Goal: Browse casually: Explore the website without a specific task or goal

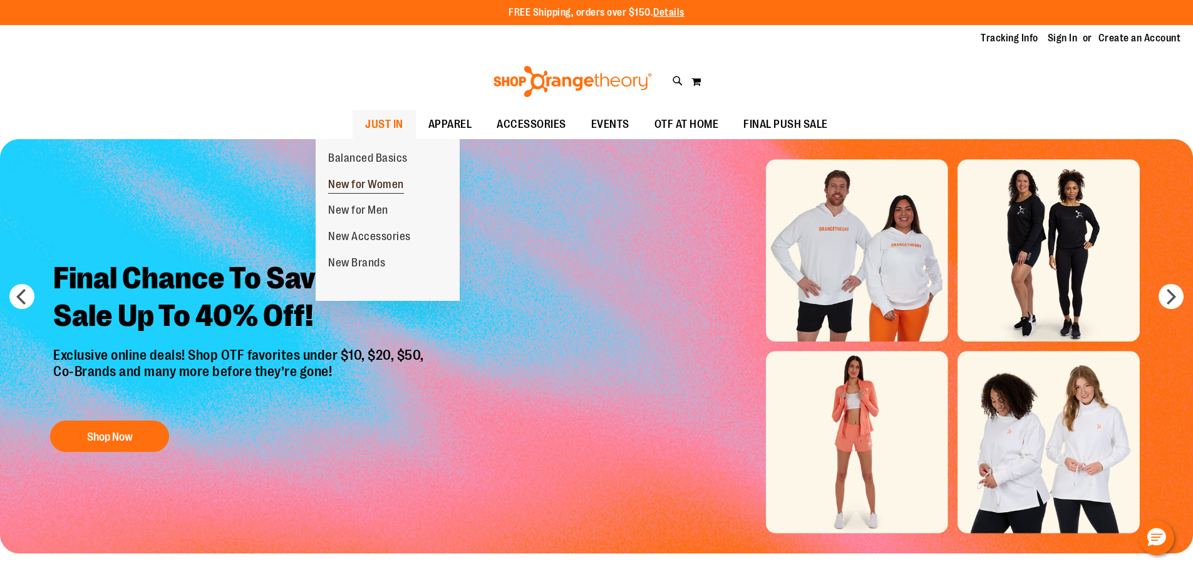
type input "**********"
click at [388, 184] on span "New for Women" at bounding box center [366, 186] width 76 height 16
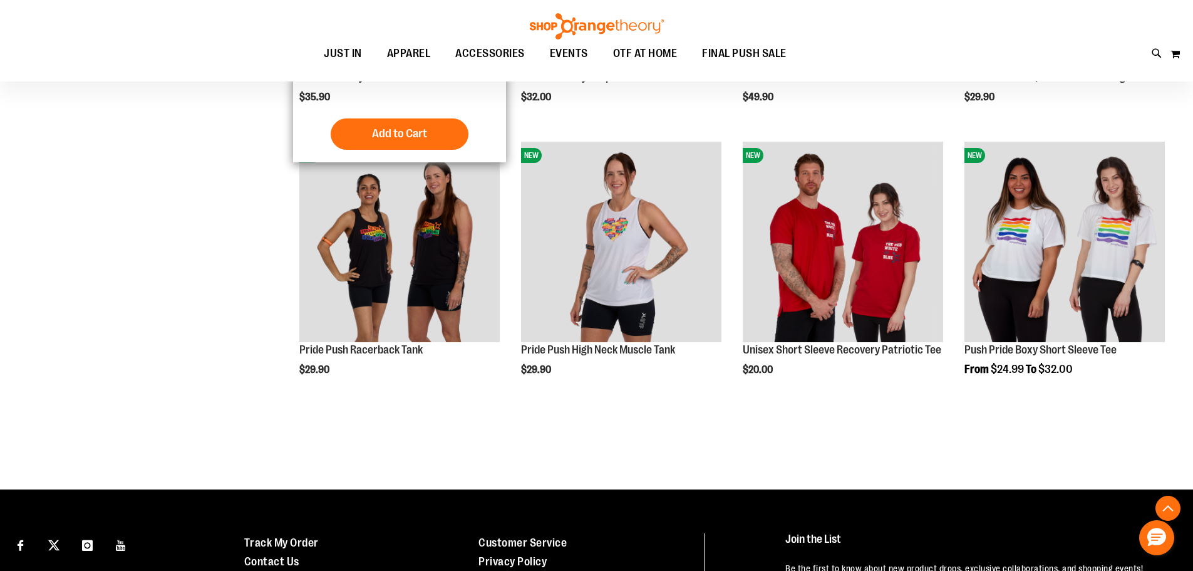
scroll to position [1934, 0]
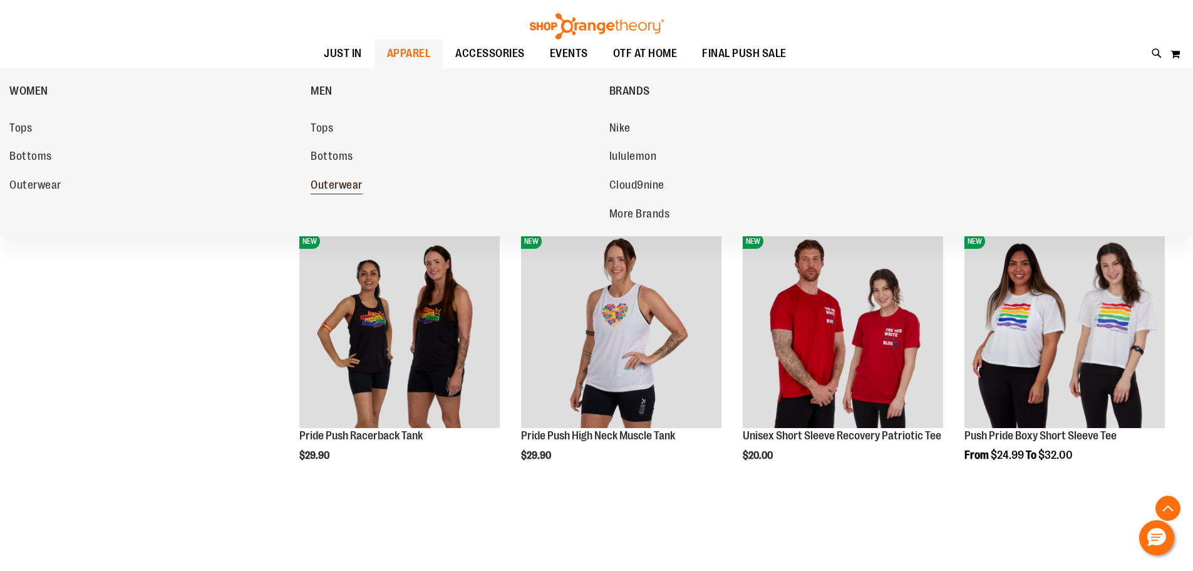
type input "**********"
click at [319, 180] on span "Outerwear" at bounding box center [337, 187] width 52 height 16
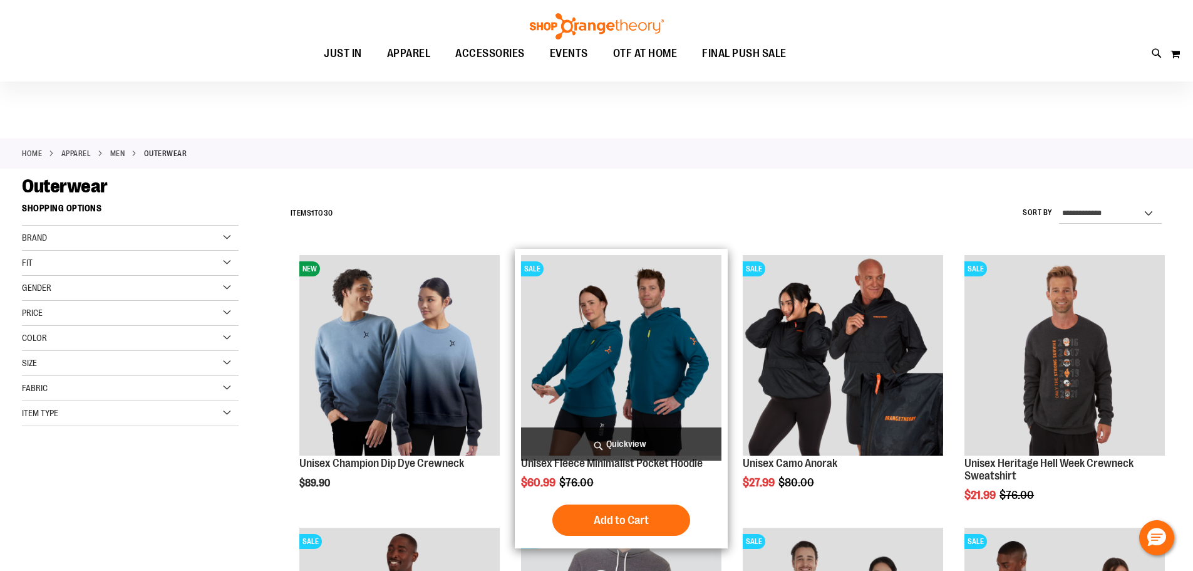
scroll to position [250, 0]
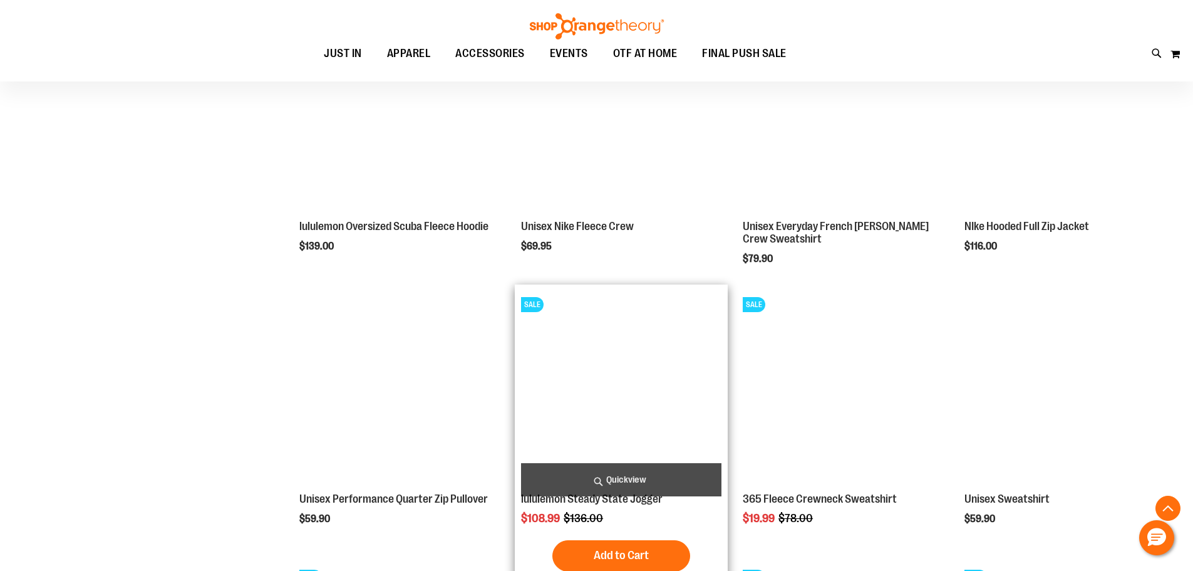
scroll to position [939, 0]
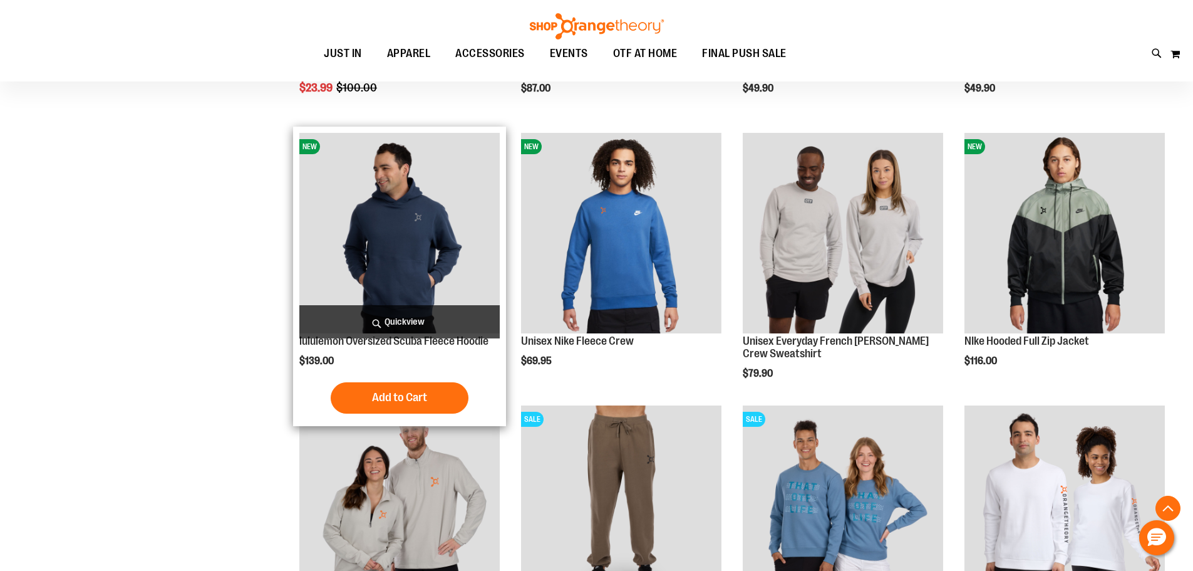
type input "**********"
click at [391, 263] on img "product" at bounding box center [399, 233] width 200 height 200
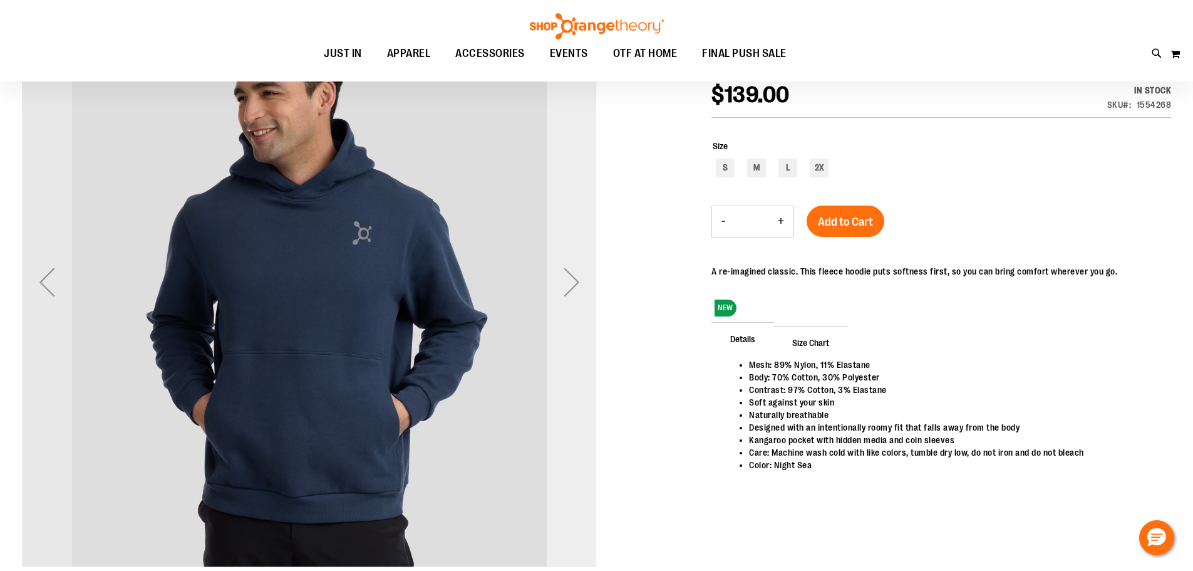
scroll to position [48, 0]
type input "**********"
click at [572, 284] on div "Next" at bounding box center [572, 282] width 50 height 50
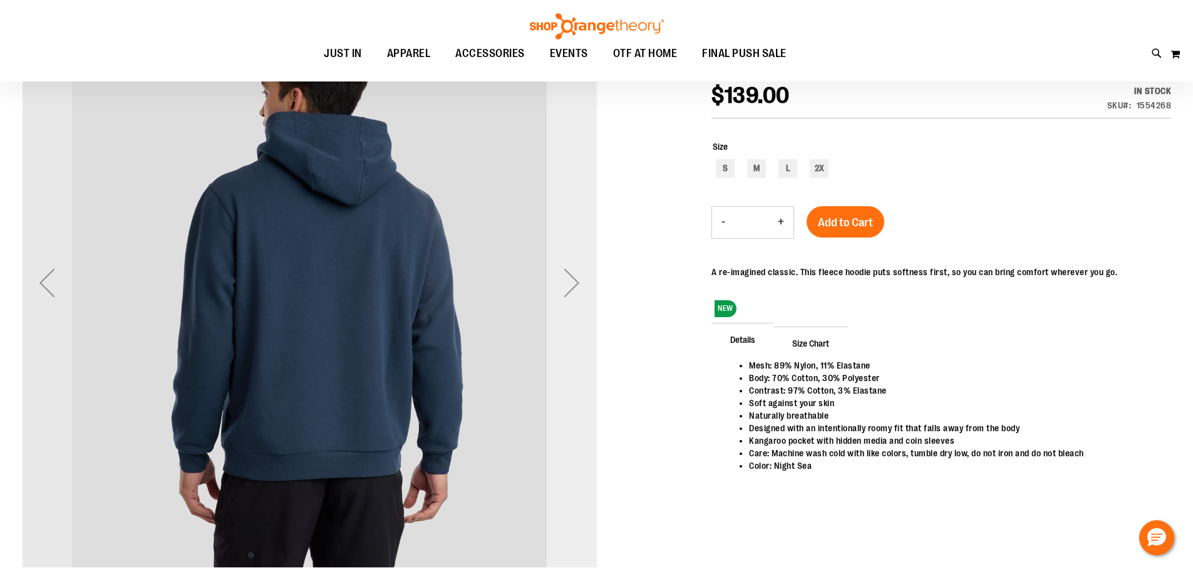
click at [569, 284] on div "Next" at bounding box center [572, 282] width 50 height 50
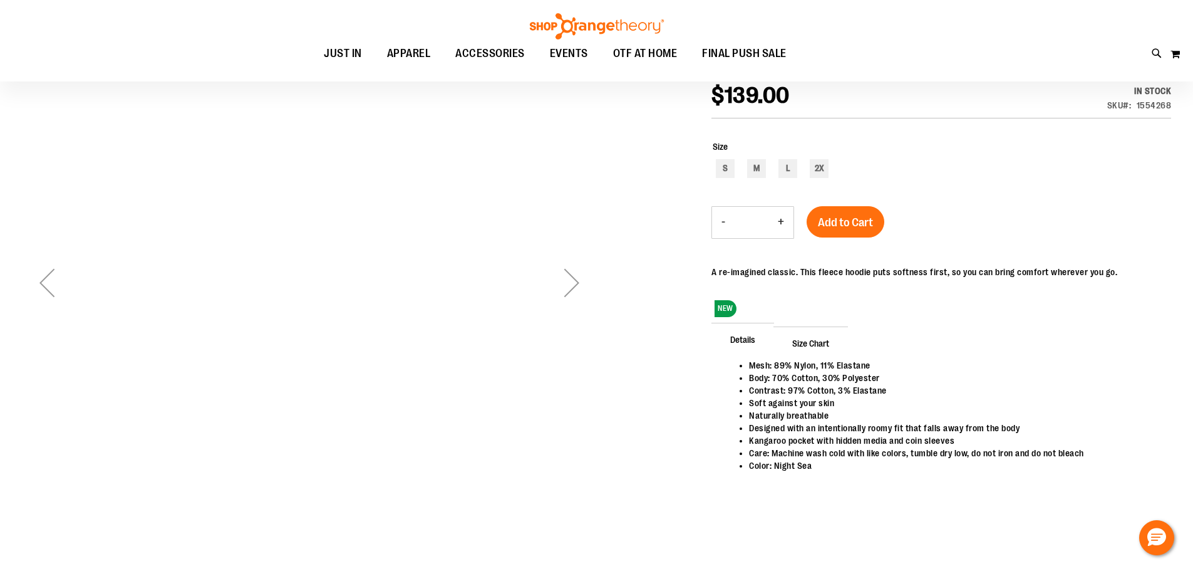
click at [573, 274] on div "Next" at bounding box center [572, 282] width 50 height 50
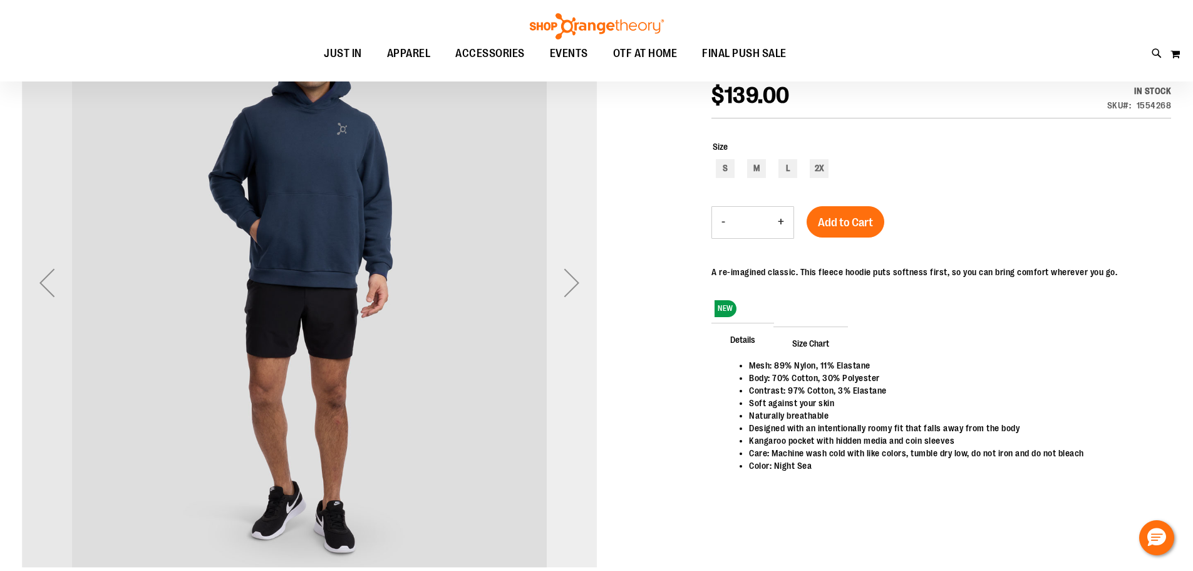
click at [573, 277] on div "Next" at bounding box center [572, 282] width 50 height 50
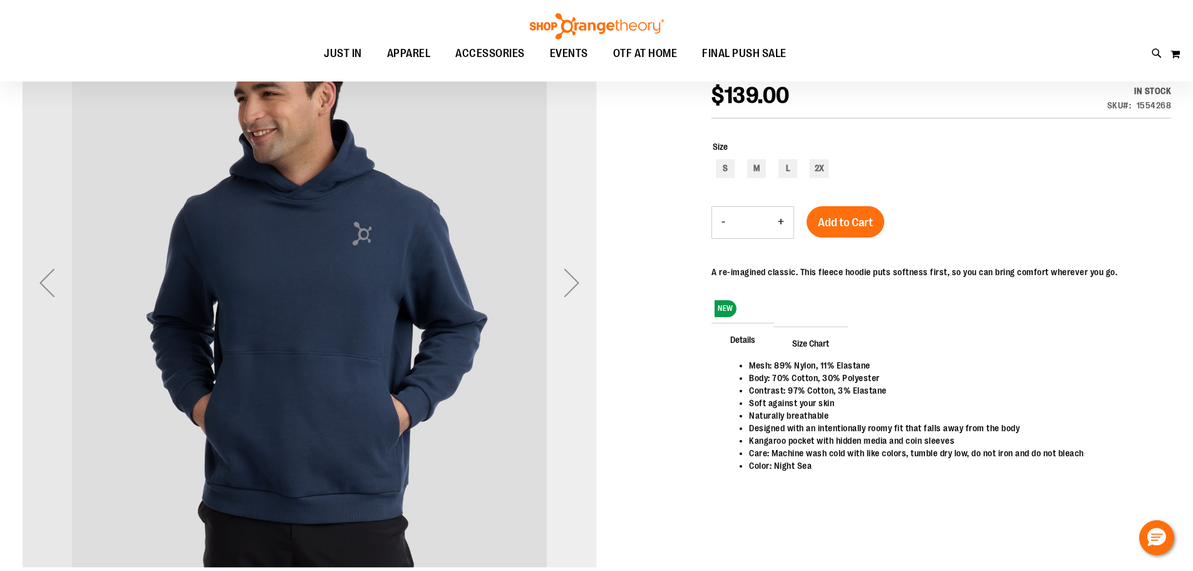
click at [573, 277] on div "Next" at bounding box center [572, 282] width 50 height 50
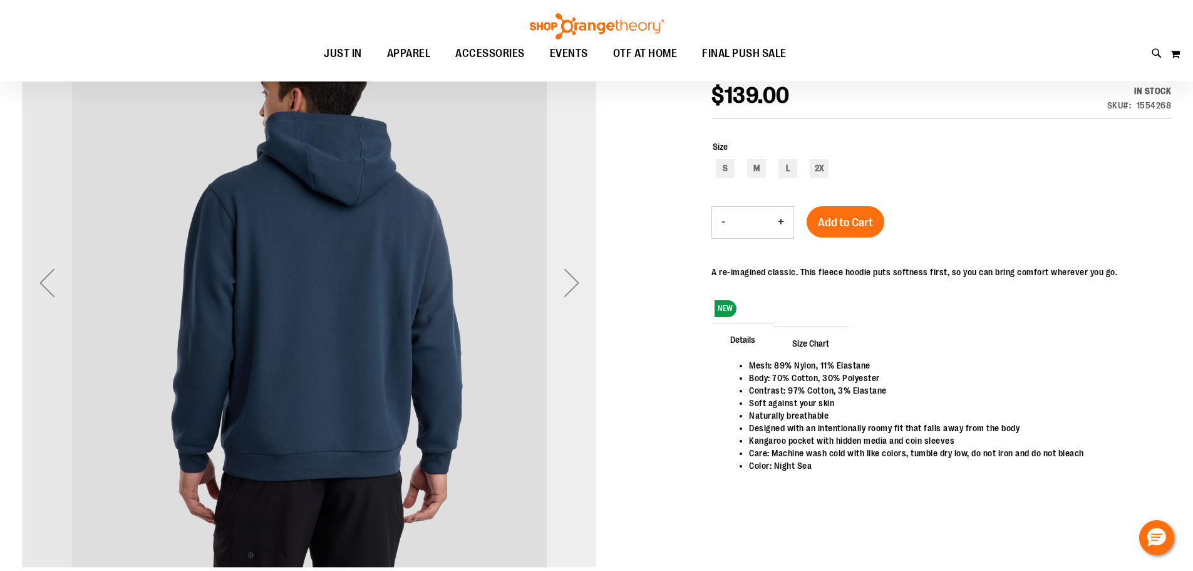
click at [573, 277] on div "Next" at bounding box center [572, 282] width 50 height 50
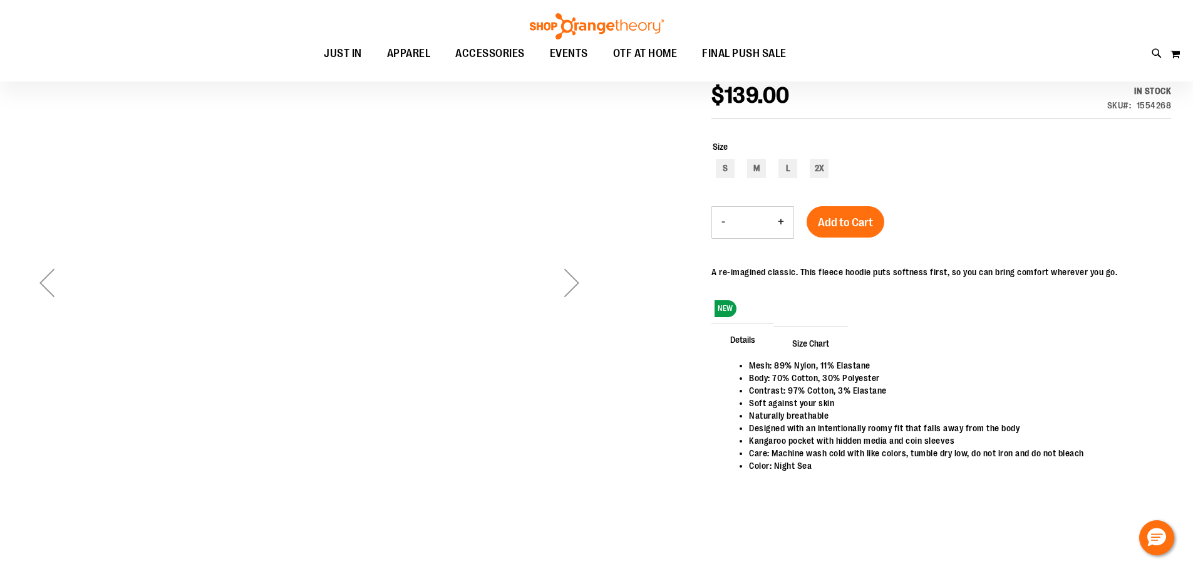
click at [572, 278] on div "Next" at bounding box center [572, 282] width 50 height 50
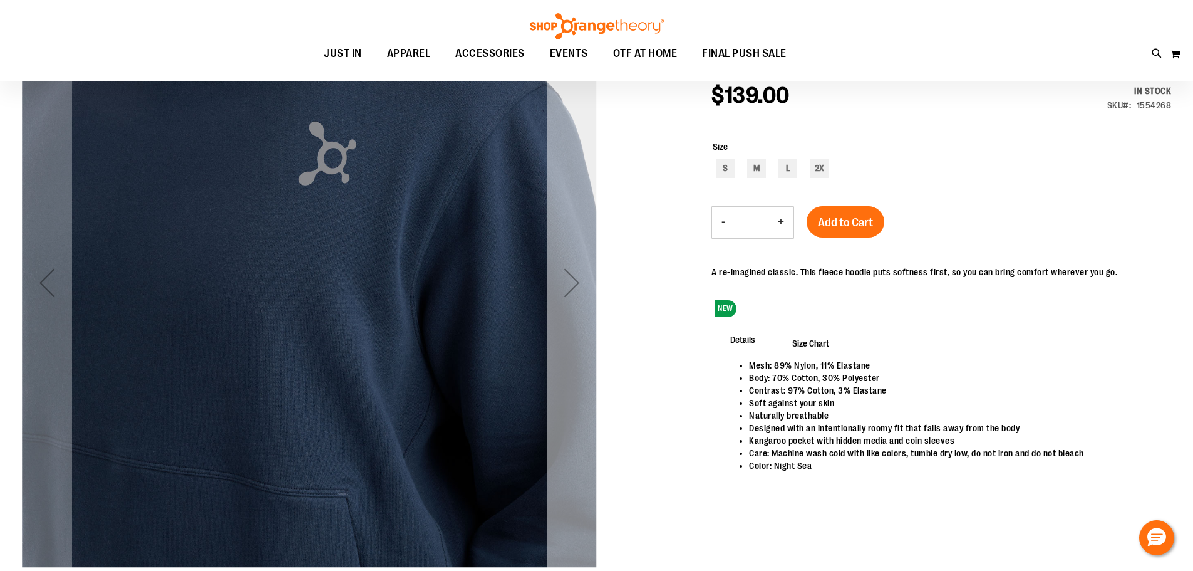
click at [572, 278] on div "Next" at bounding box center [572, 282] width 50 height 50
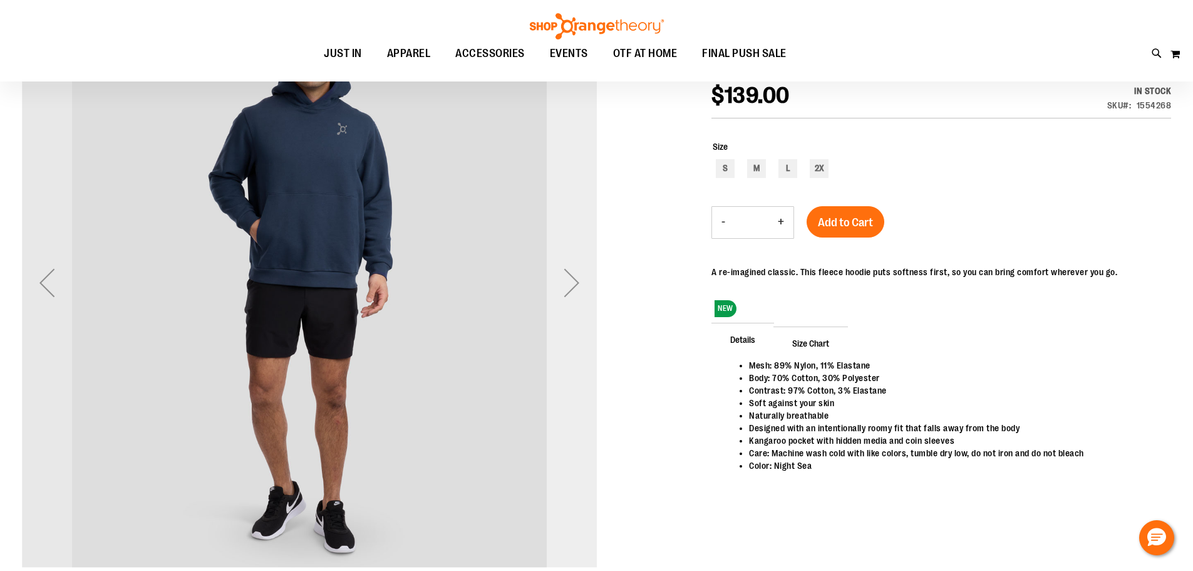
scroll to position [0, 0]
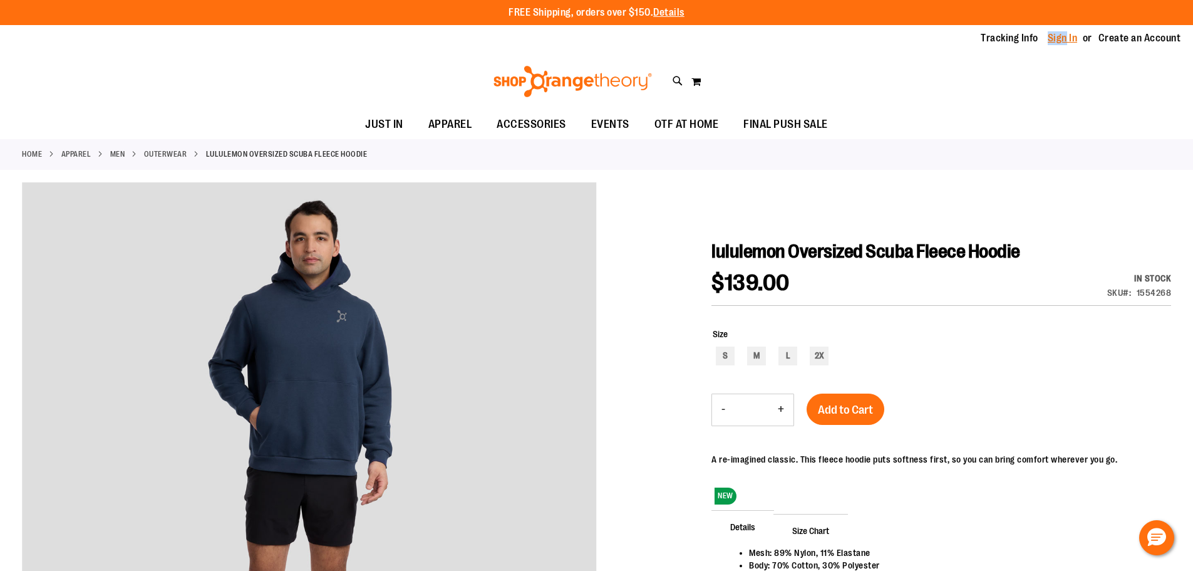
click at [1060, 31] on div "Tracking Info Sign In Return to Procurement Create an Account" at bounding box center [596, 38] width 1193 height 27
click at [1059, 39] on link "Sign In" at bounding box center [1063, 38] width 30 height 14
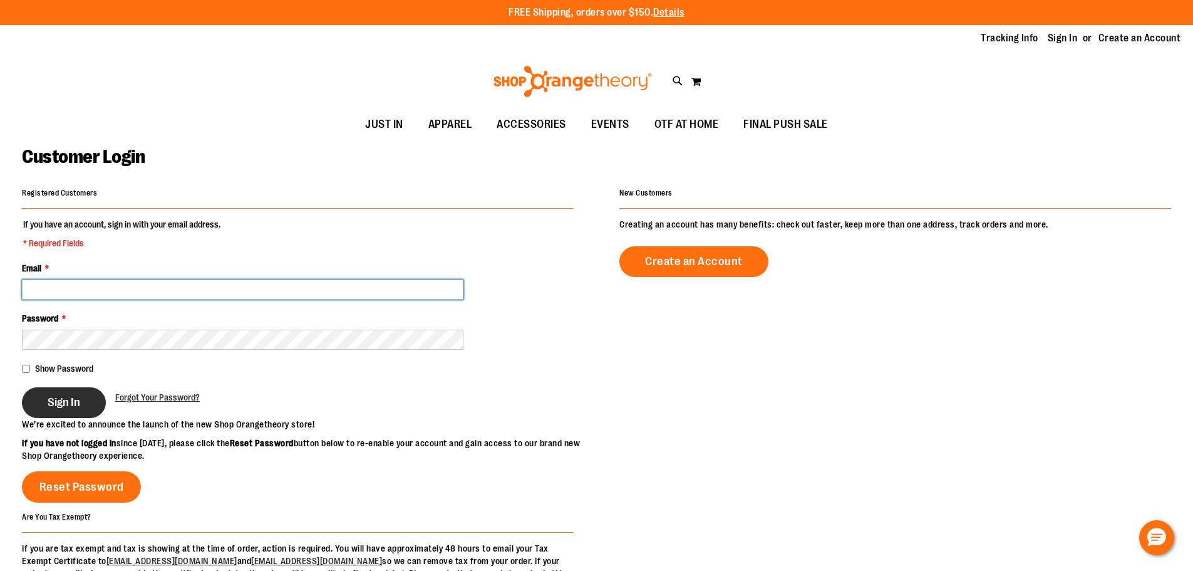
type input "**********"
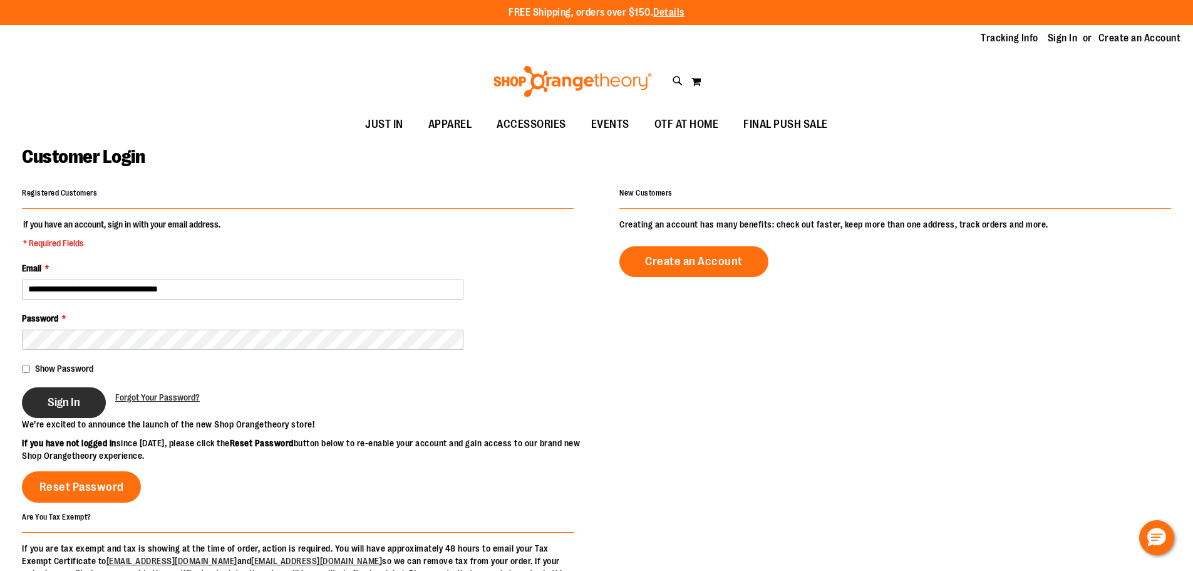
type input "**********"
click at [47, 399] on button "Sign In" at bounding box center [64, 402] width 84 height 31
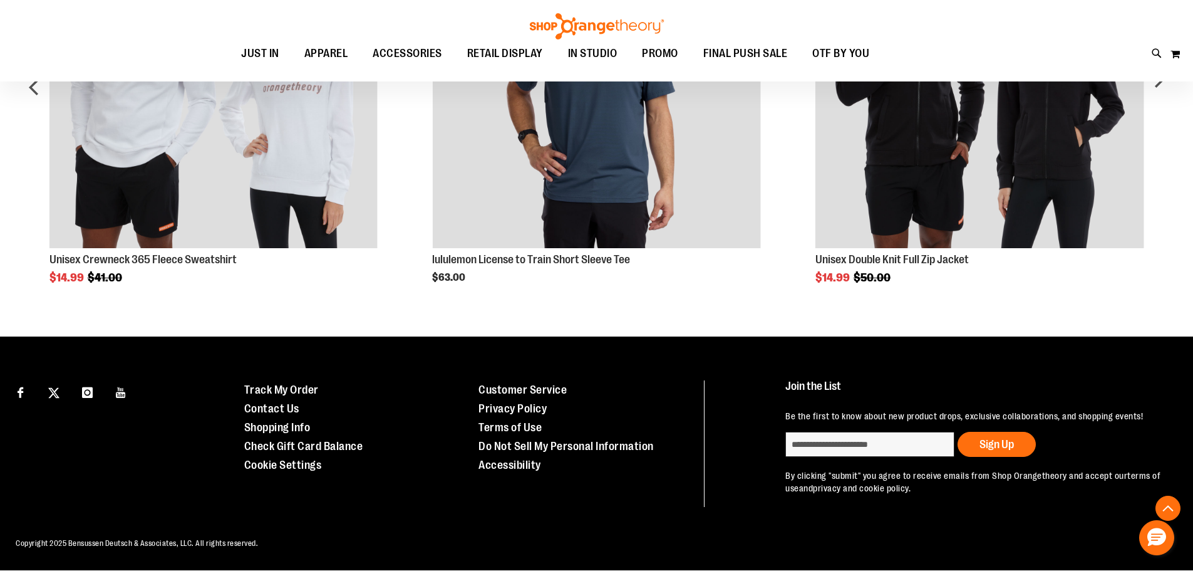
scroll to position [769, 0]
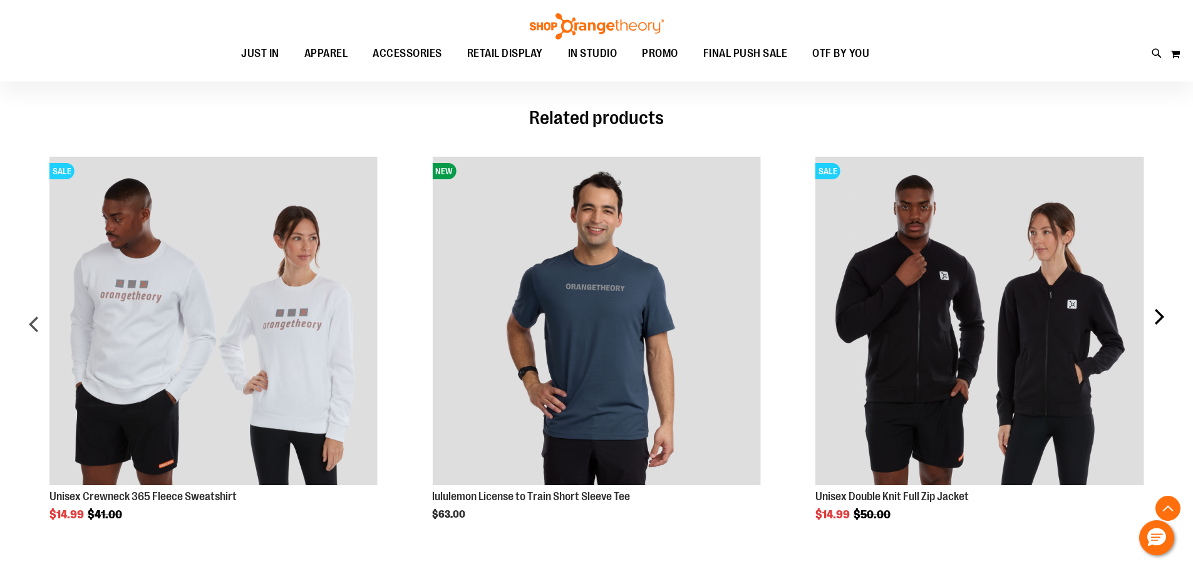
type input "**********"
click at [1149, 319] on div "next" at bounding box center [1158, 329] width 25 height 382
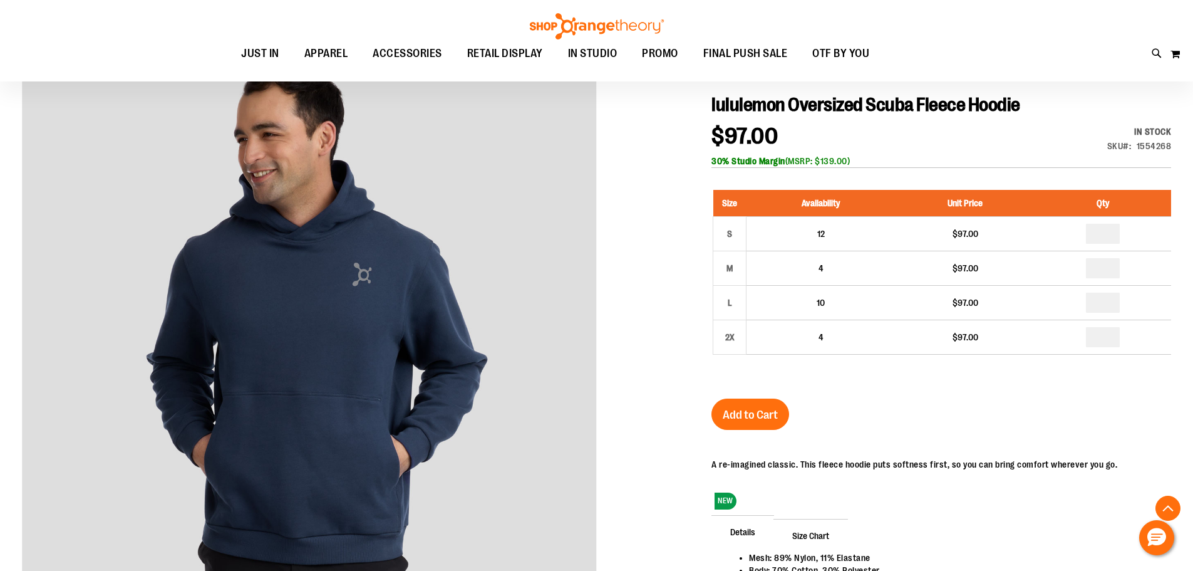
scroll to position [0, 0]
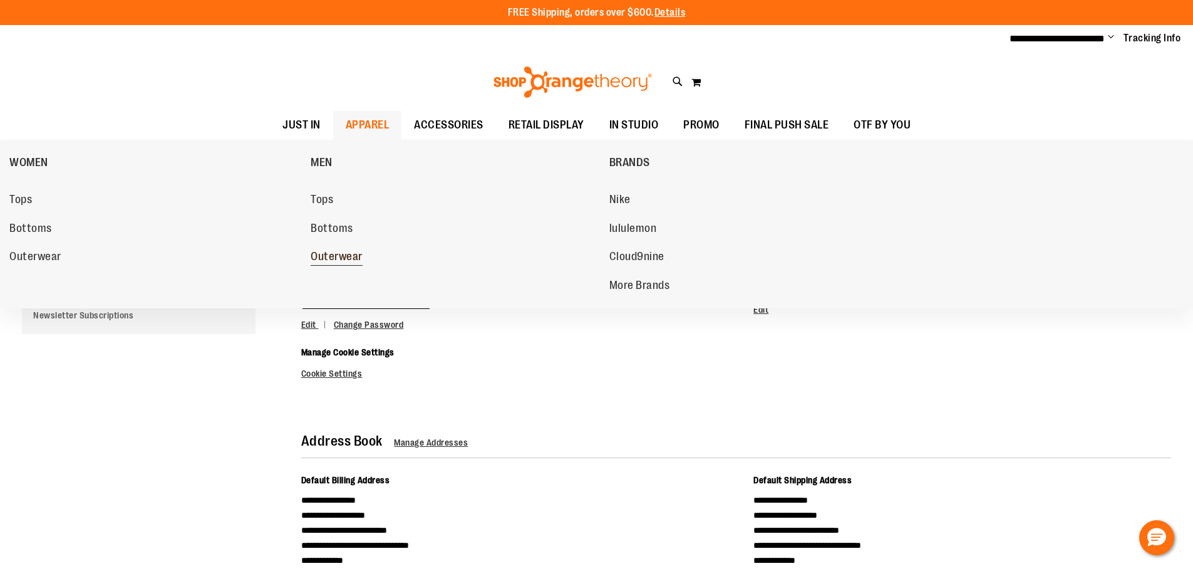
type input "**********"
drag, startPoint x: 344, startPoint y: 249, endPoint x: 333, endPoint y: 262, distance: 17.3
click at [333, 262] on span "Outerwear" at bounding box center [337, 258] width 52 height 16
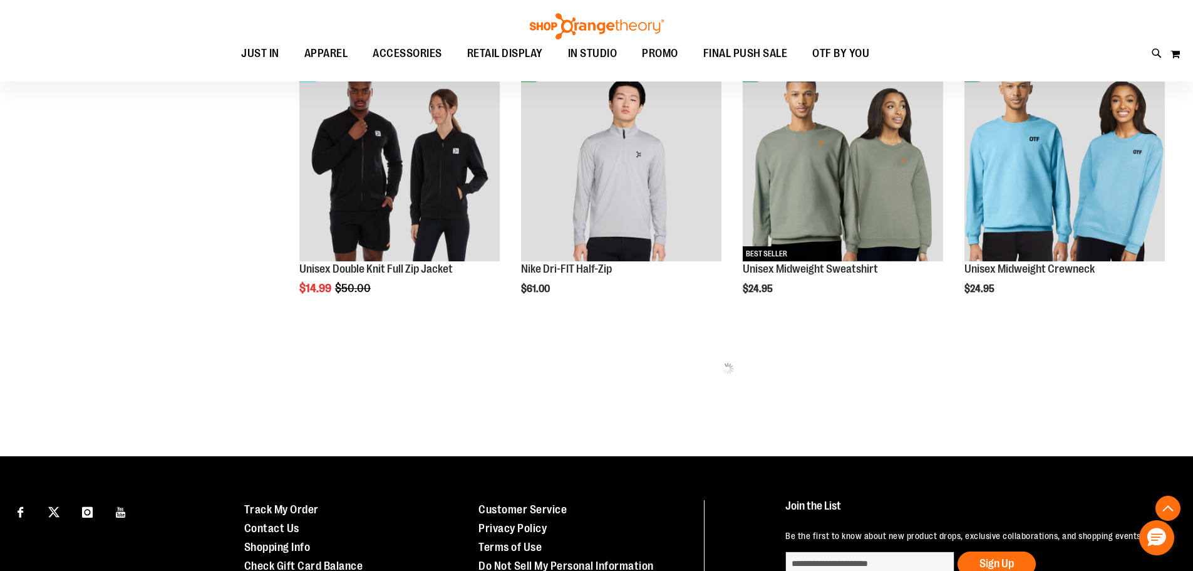
scroll to position [738, 0]
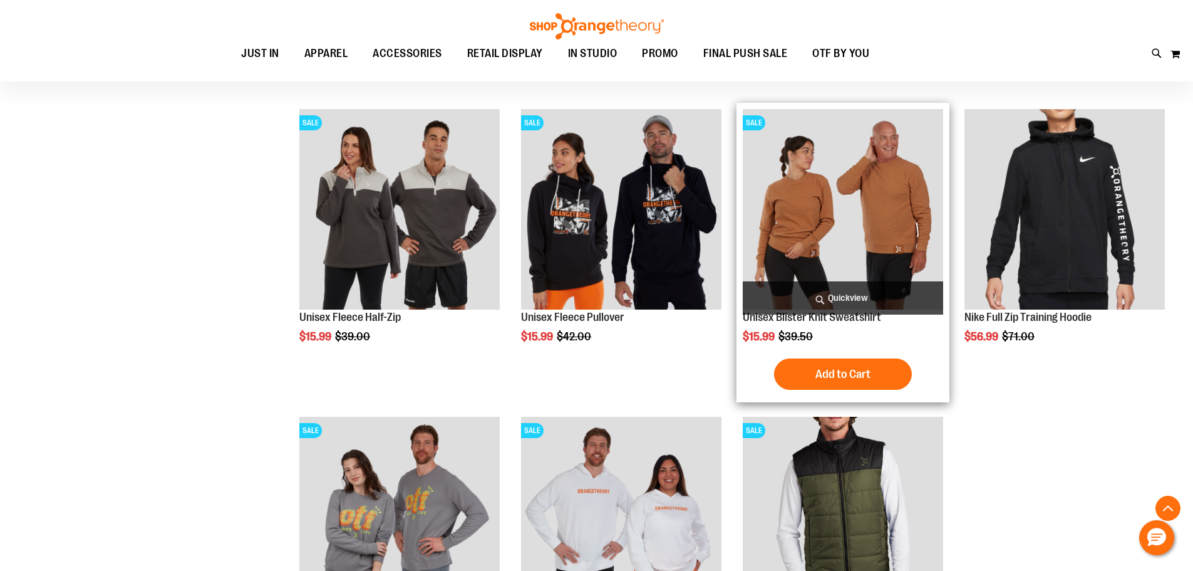
scroll to position [1866, 0]
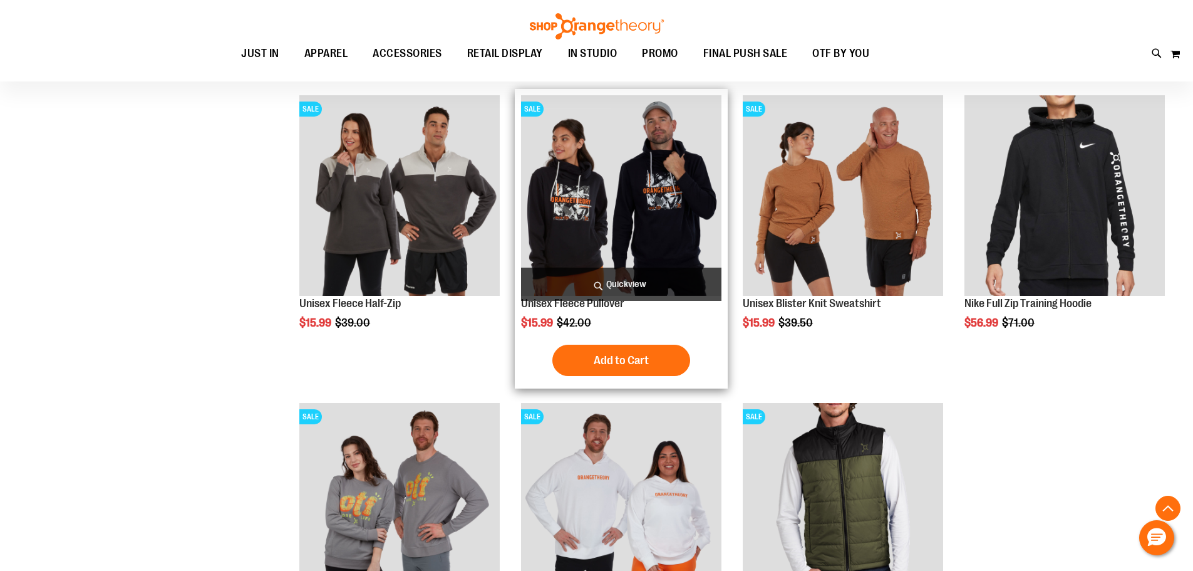
type input "**********"
click at [544, 220] on img "product" at bounding box center [621, 195] width 200 height 200
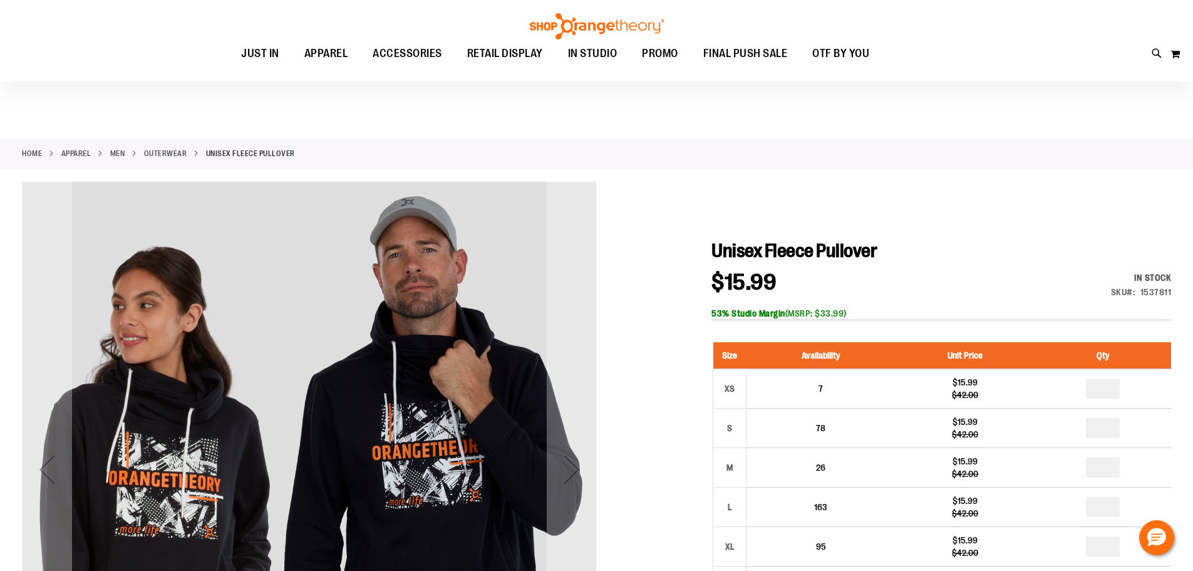
scroll to position [249, 0]
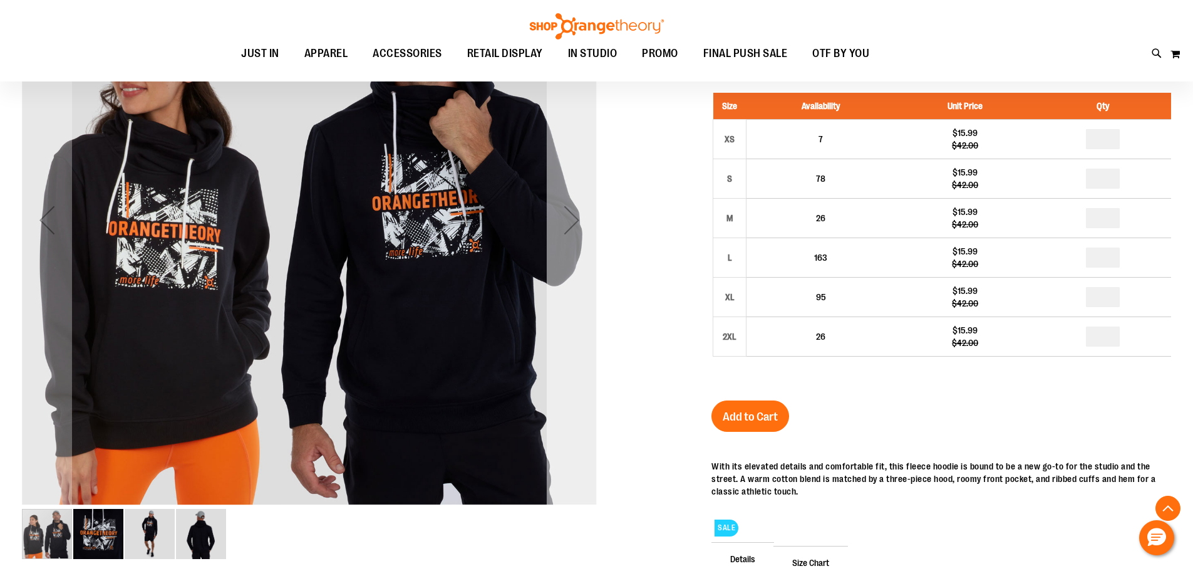
type input "**********"
click at [572, 236] on div "Next" at bounding box center [572, 220] width 50 height 50
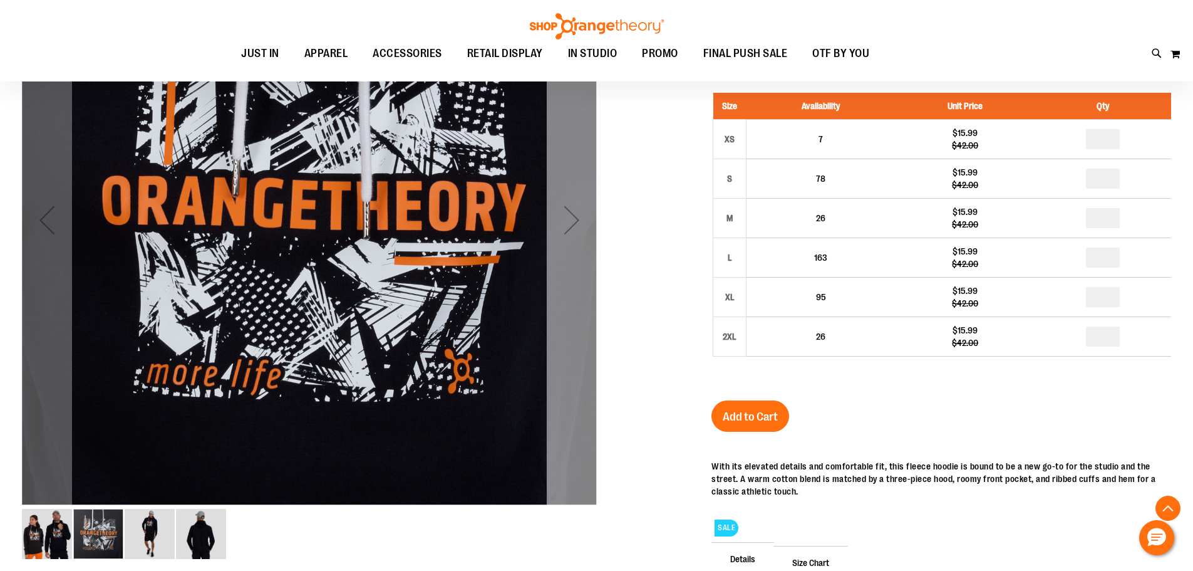
click at [572, 236] on div "Next" at bounding box center [572, 220] width 50 height 50
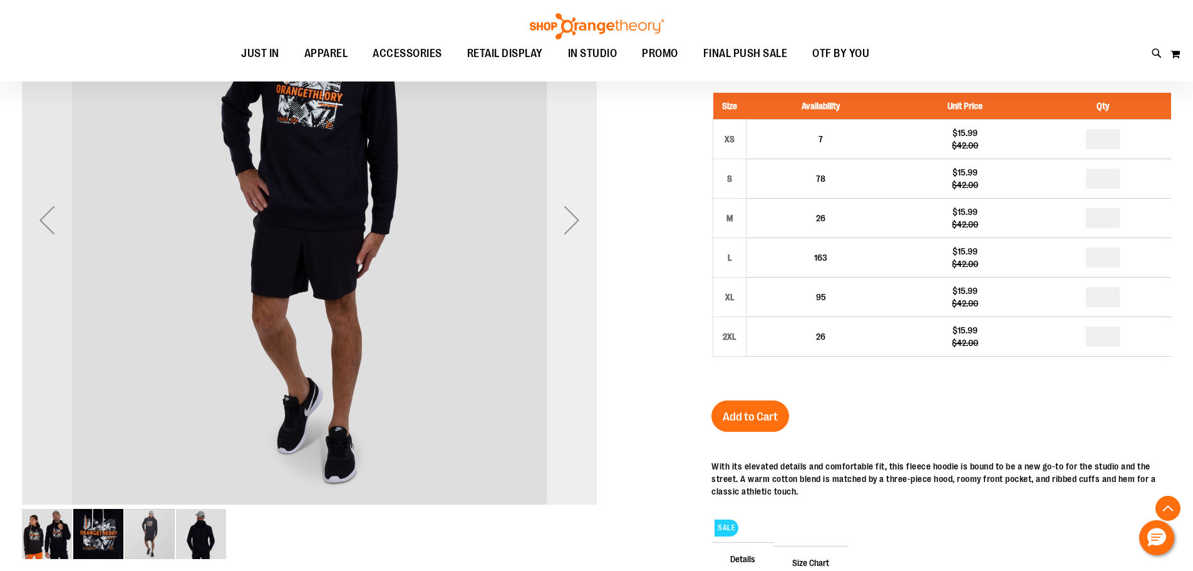
click at [572, 236] on div "Next" at bounding box center [572, 220] width 50 height 50
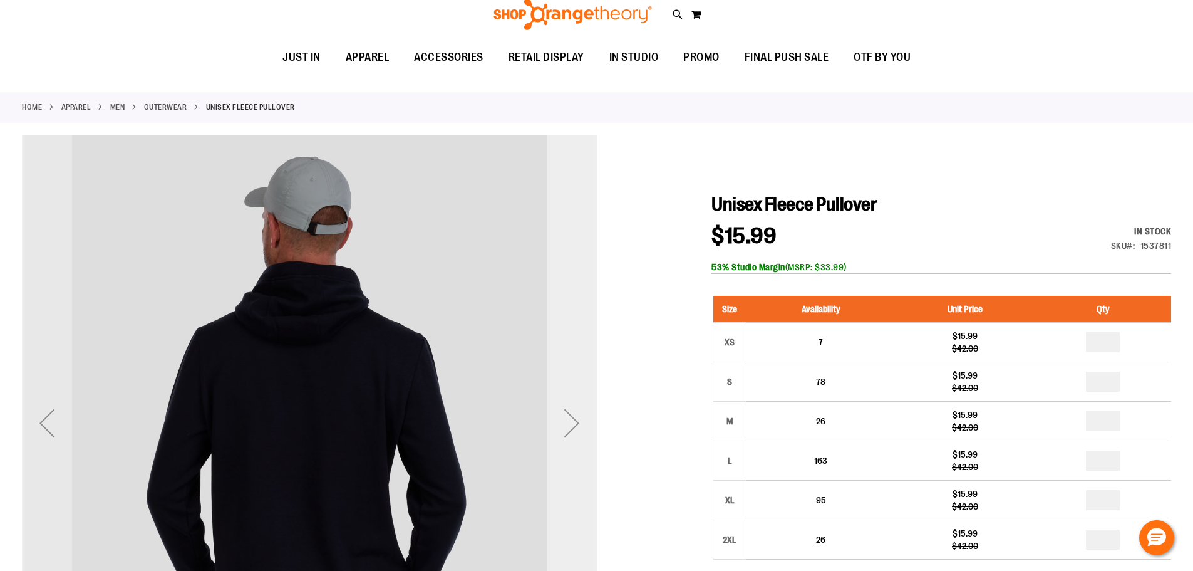
scroll to position [0, 0]
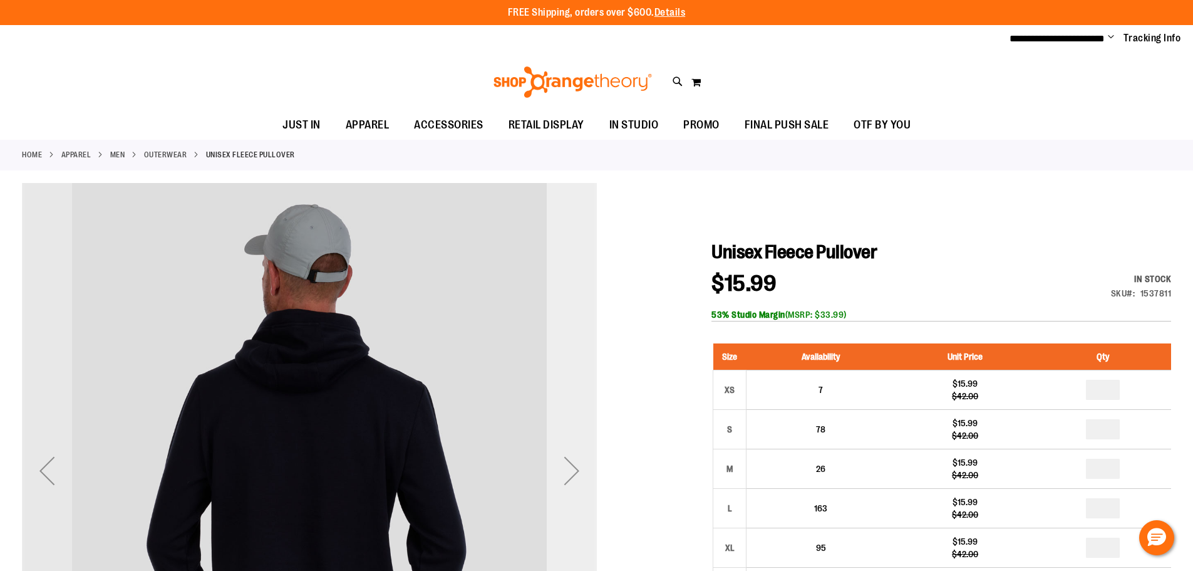
click at [584, 267] on div "Next" at bounding box center [572, 470] width 50 height 575
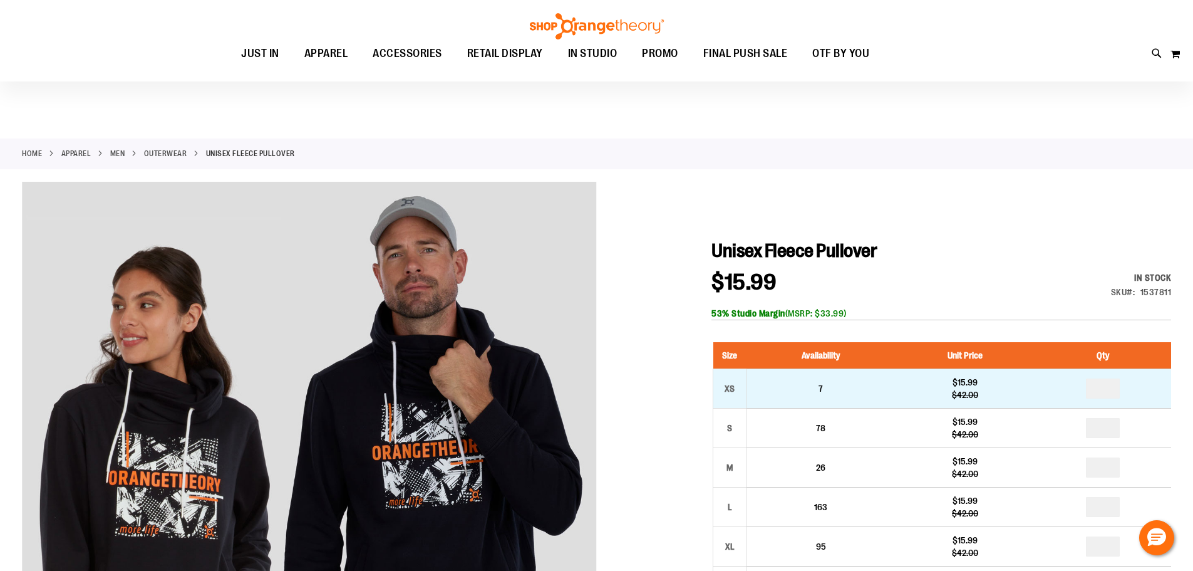
scroll to position [187, 0]
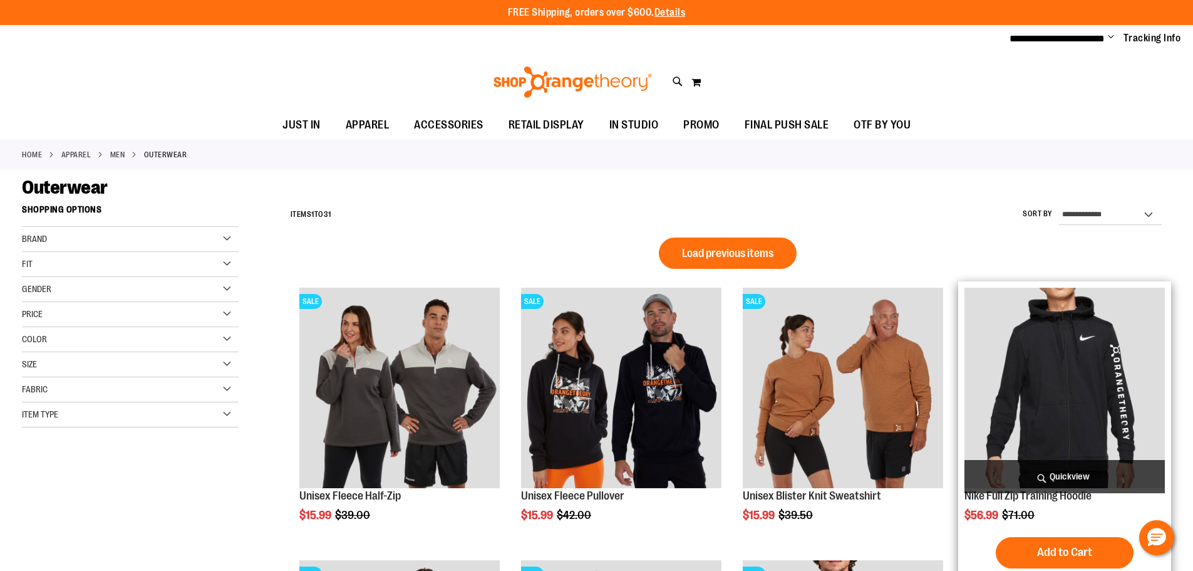
type input "**********"
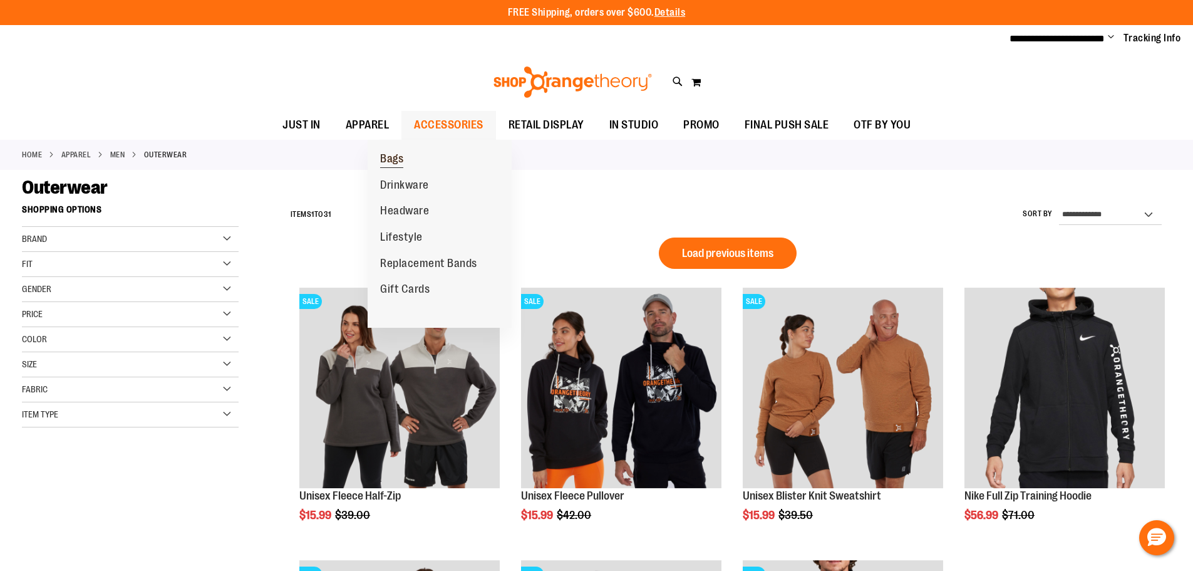
click at [402, 159] on span "Bags" at bounding box center [391, 160] width 23 height 16
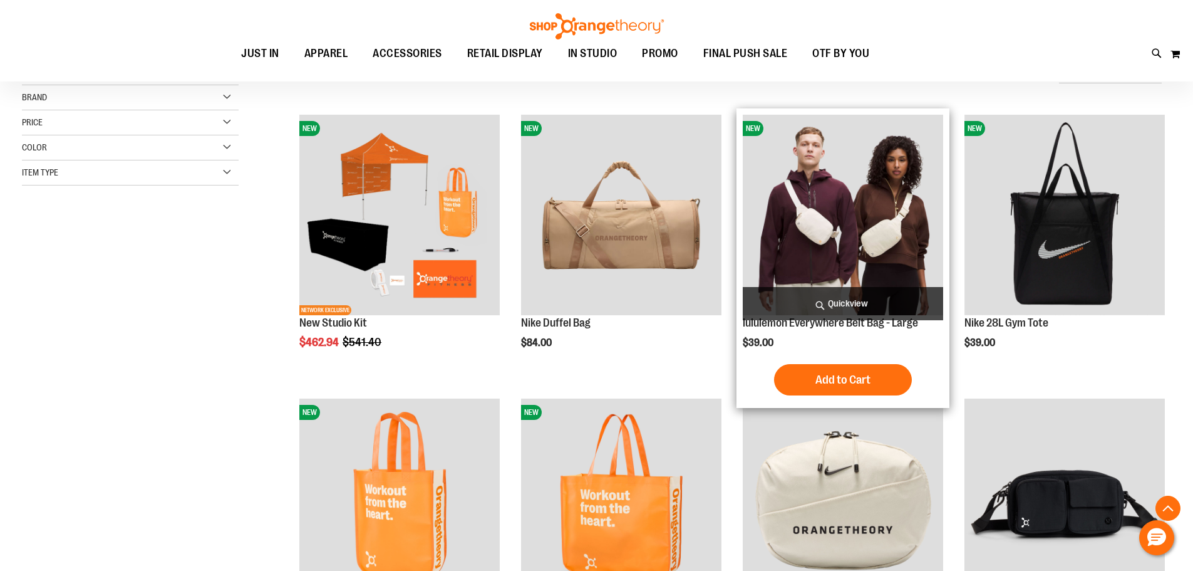
scroll to position [250, 0]
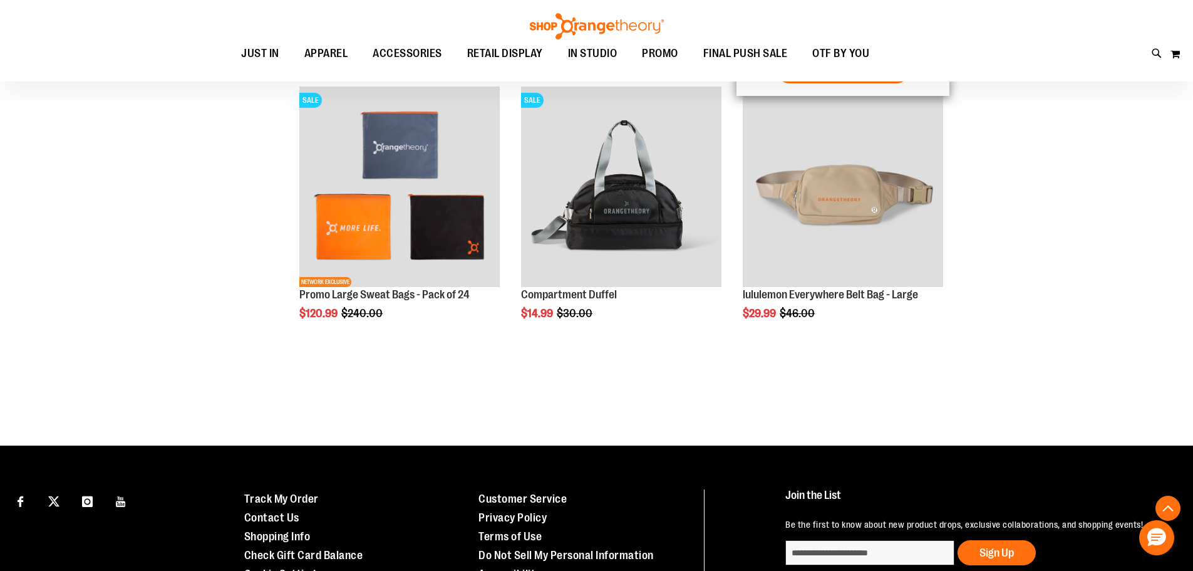
scroll to position [1308, 0]
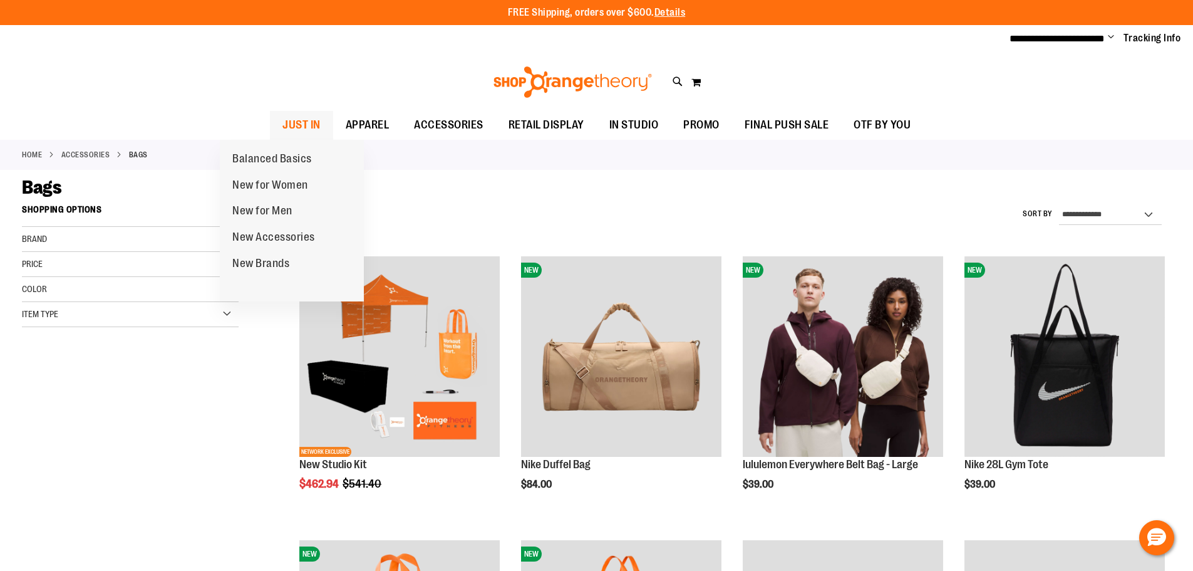
type input "**********"
click at [282, 117] on span "JUST IN" at bounding box center [301, 125] width 38 height 28
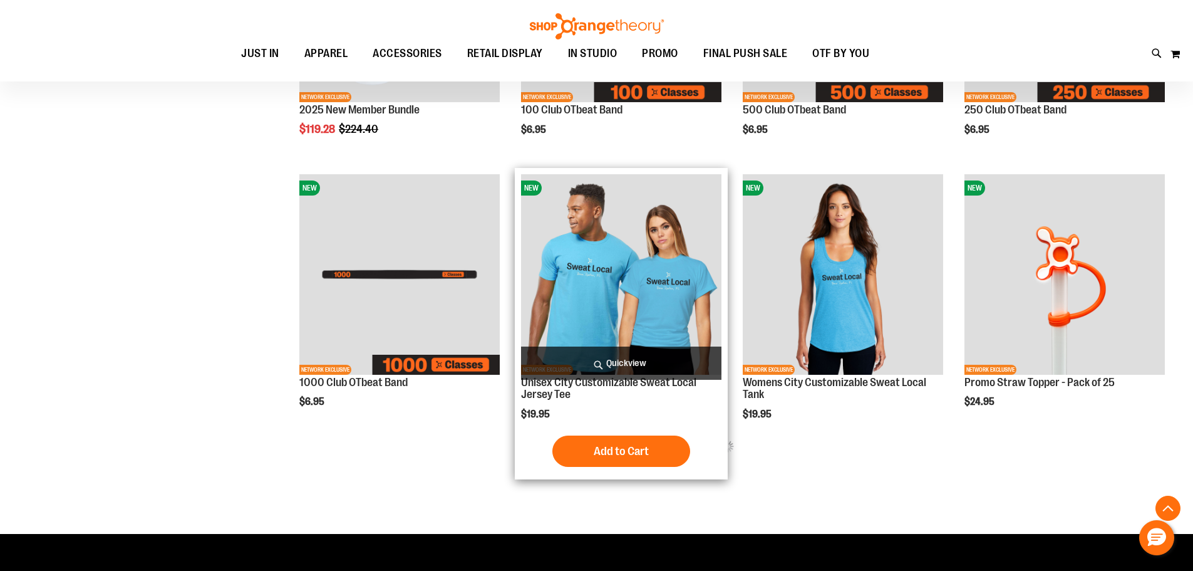
scroll to position [375, 0]
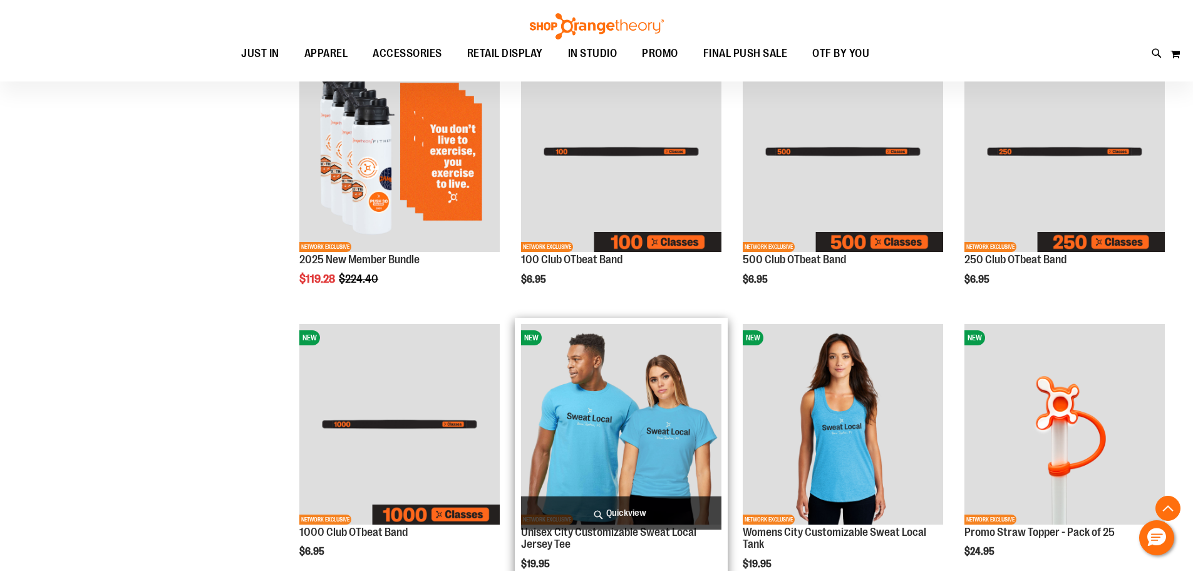
scroll to position [626, 0]
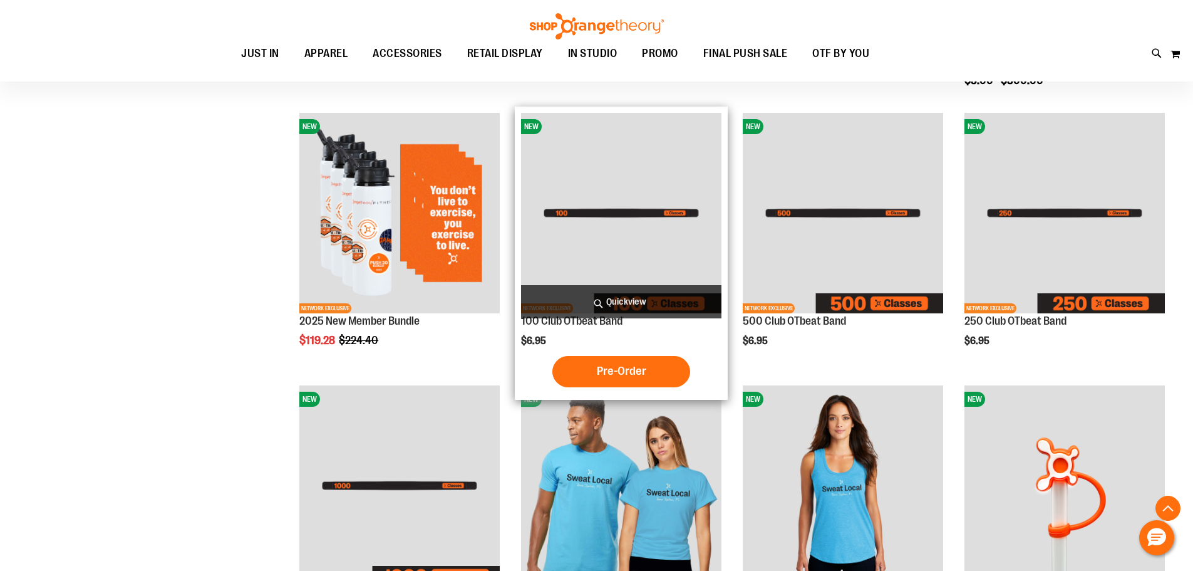
scroll to position [500, 0]
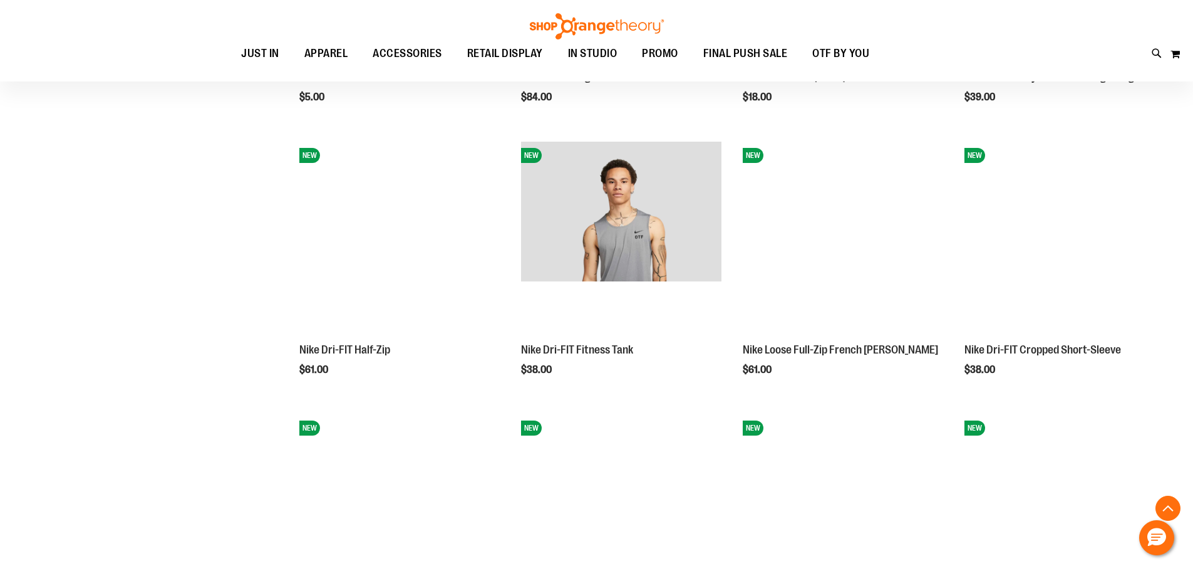
scroll to position [1252, 0]
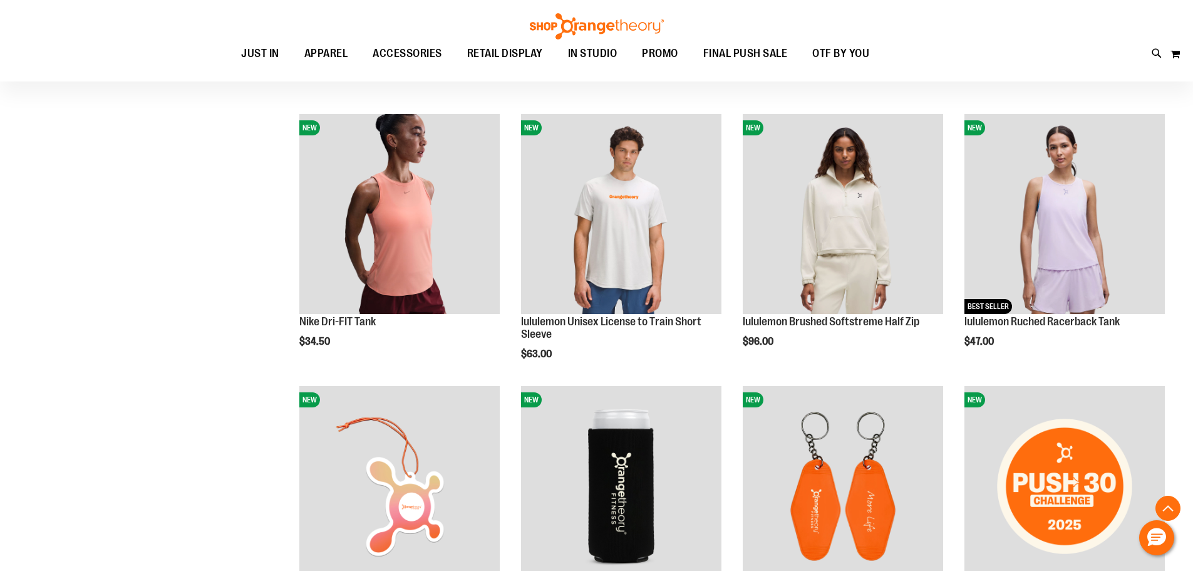
scroll to position [1816, 0]
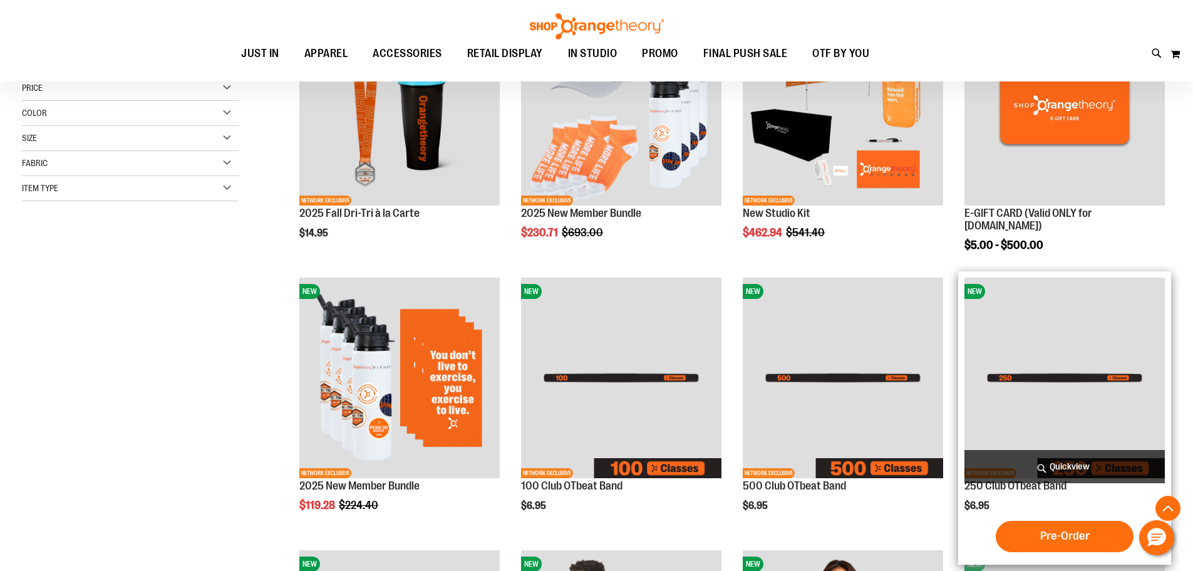
scroll to position [187, 0]
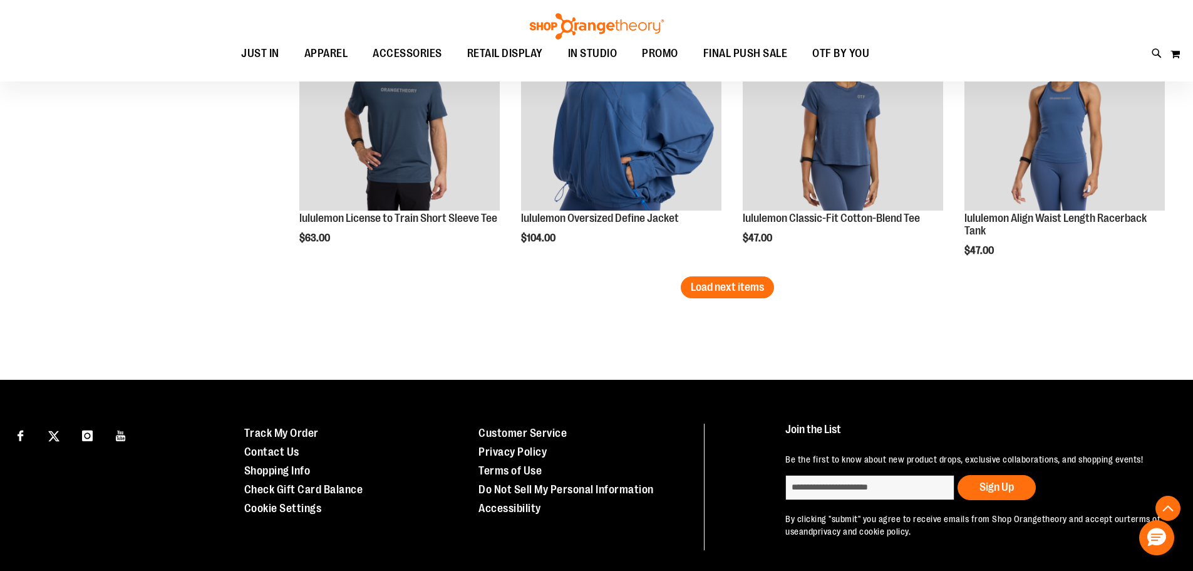
scroll to position [2353, 0]
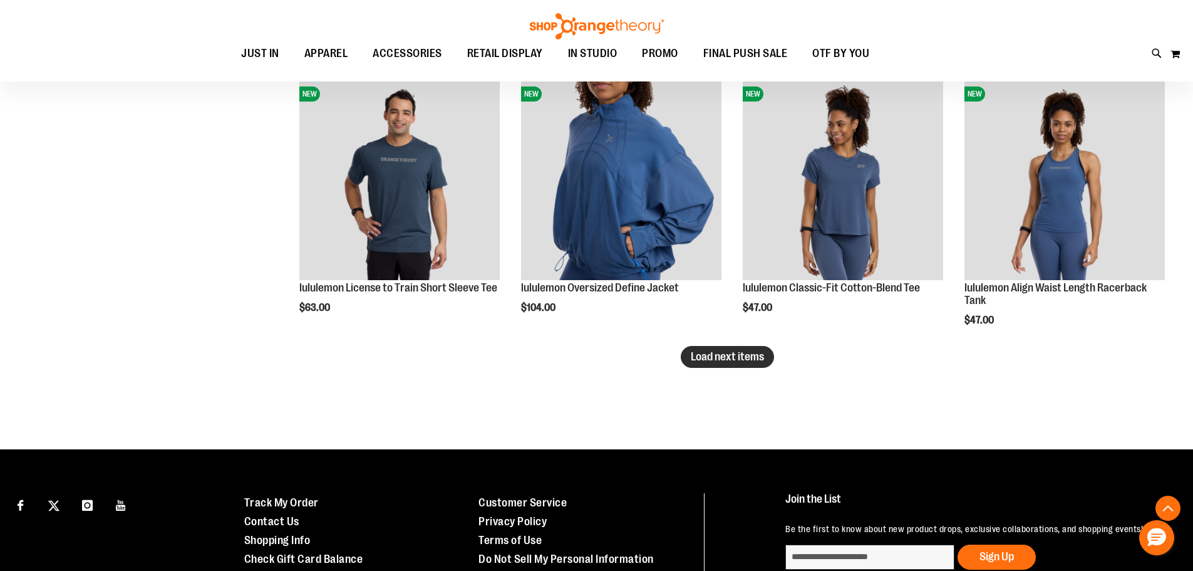
type input "**********"
click at [702, 352] on span "Load next items" at bounding box center [727, 356] width 73 height 13
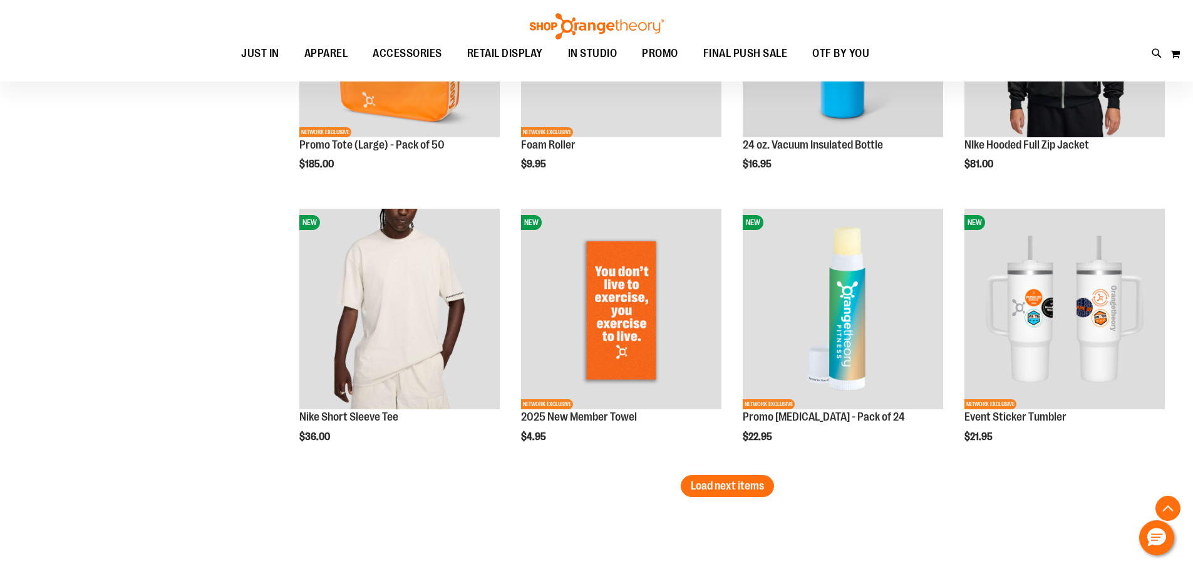
scroll to position [3042, 0]
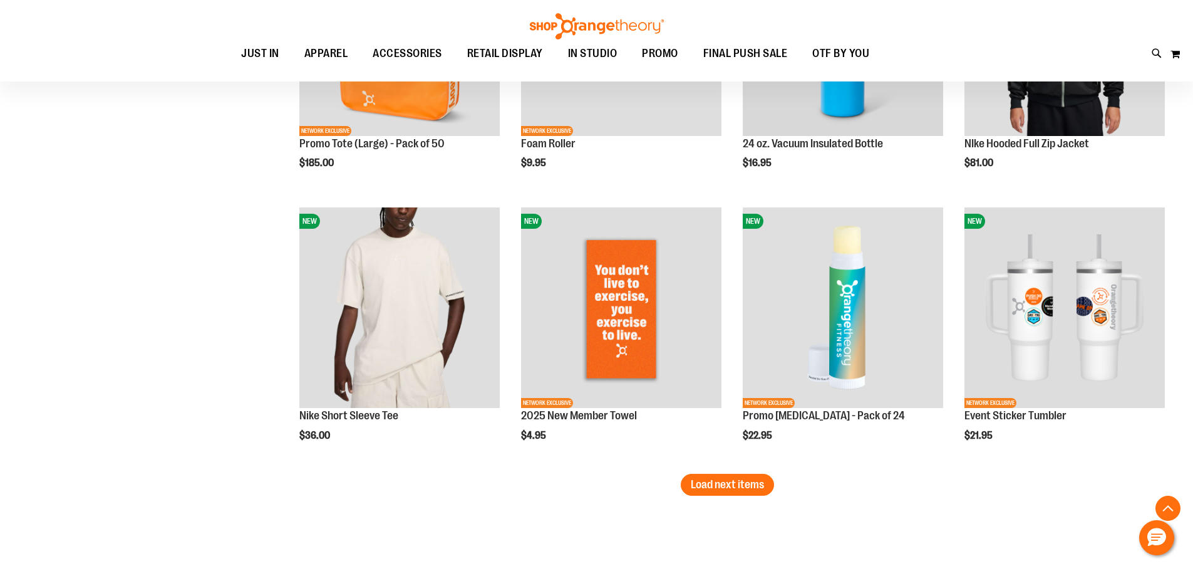
click at [760, 490] on span "Load next items" at bounding box center [727, 484] width 73 height 13
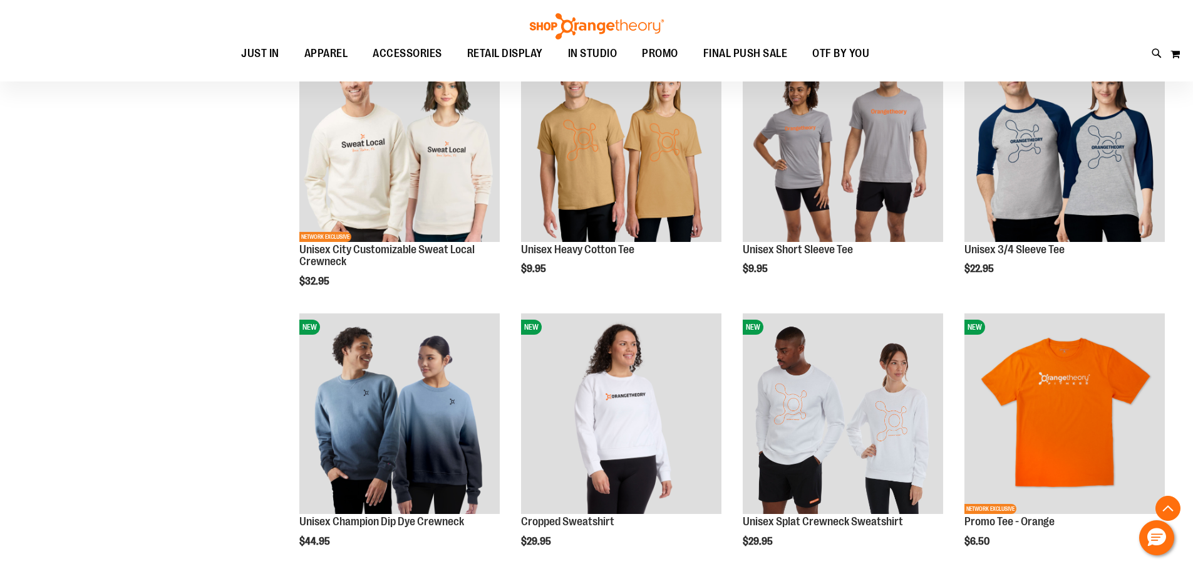
scroll to position [3919, 0]
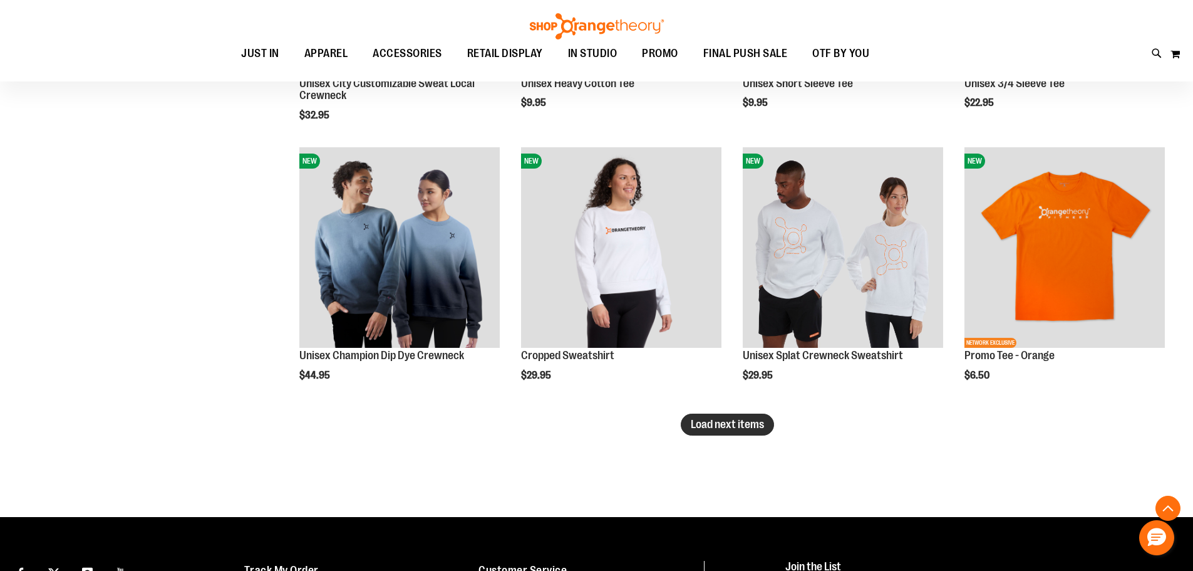
click at [734, 430] on span "Load next items" at bounding box center [727, 424] width 73 height 13
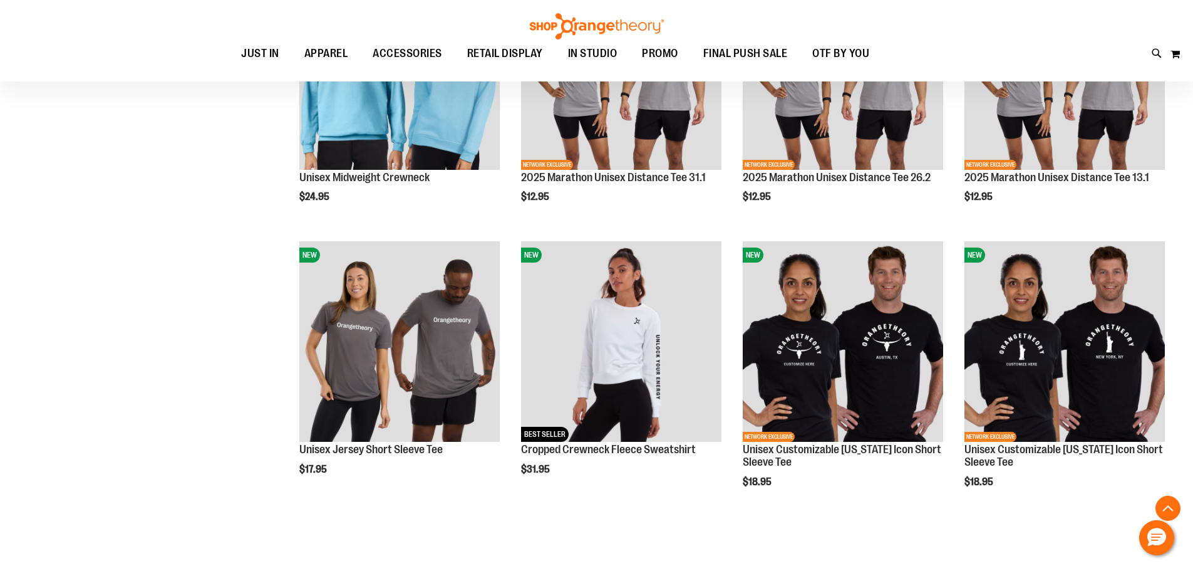
scroll to position [4859, 0]
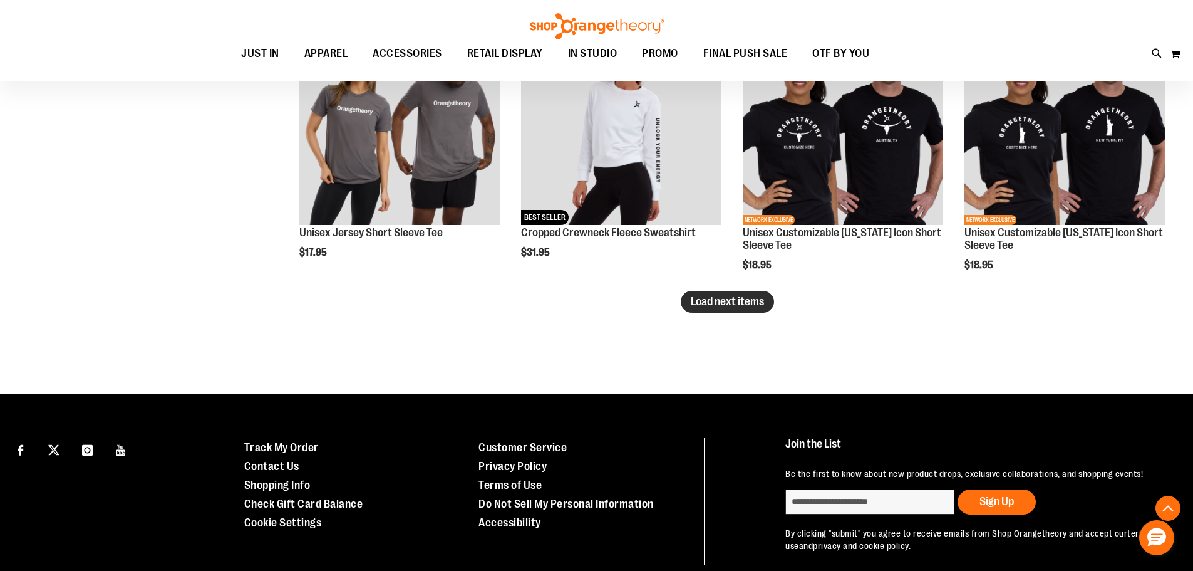
click at [749, 297] on span "Load next items" at bounding box center [727, 301] width 73 height 13
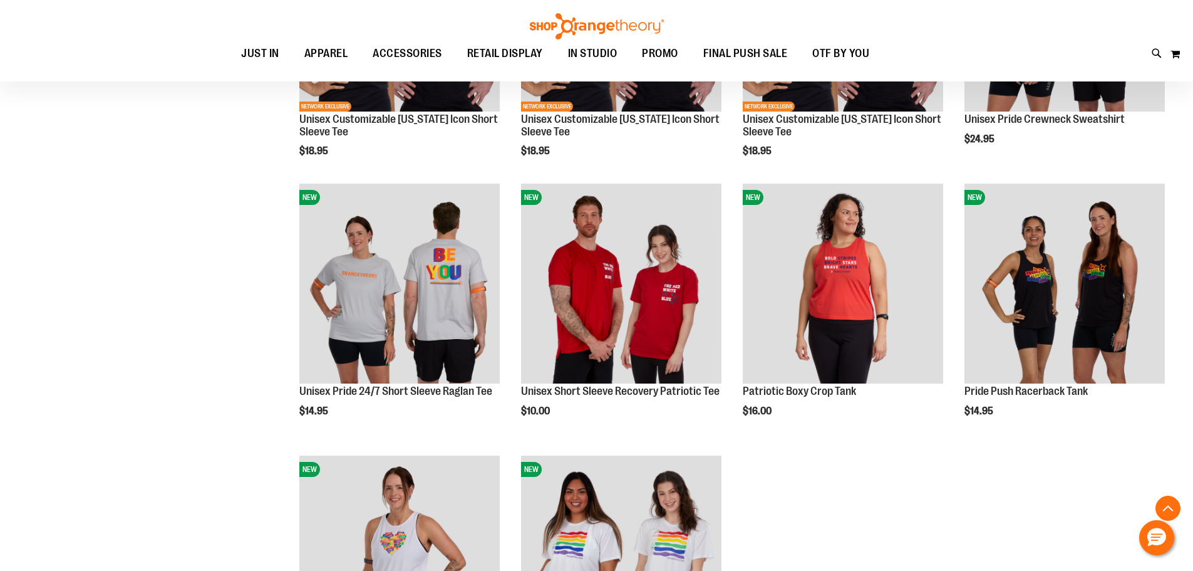
scroll to position [5235, 0]
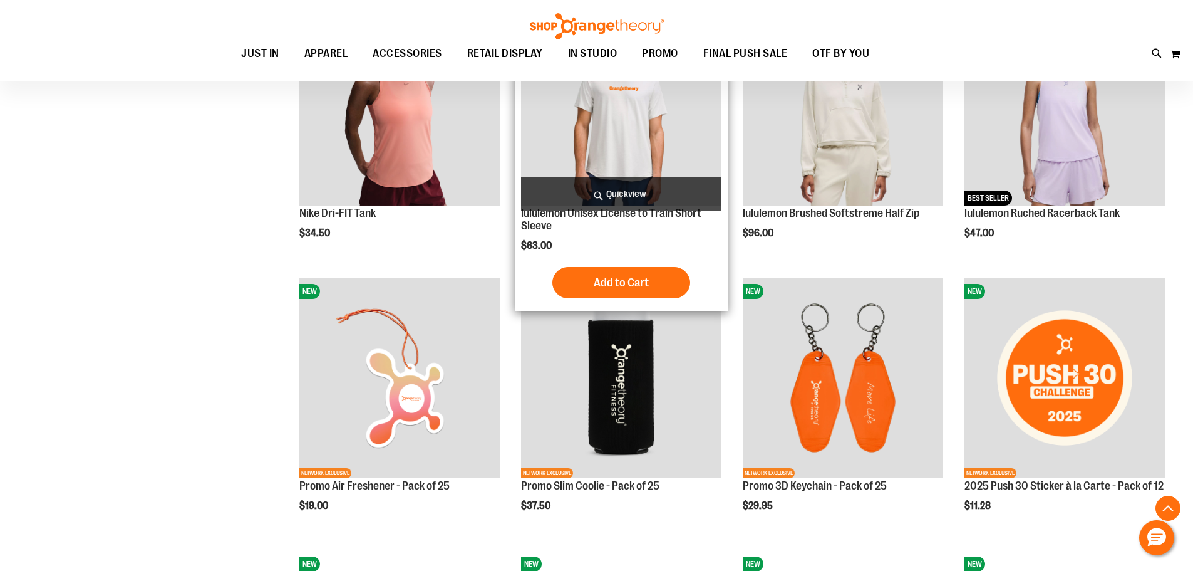
scroll to position [1414, 0]
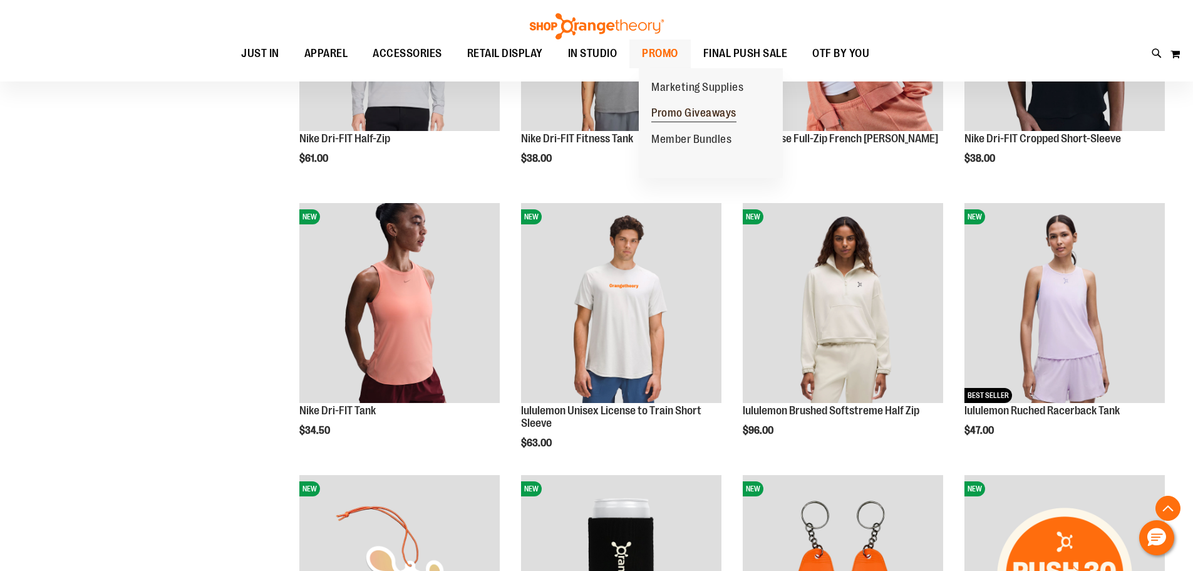
click at [697, 117] on span "Promo Giveaways" at bounding box center [693, 114] width 85 height 16
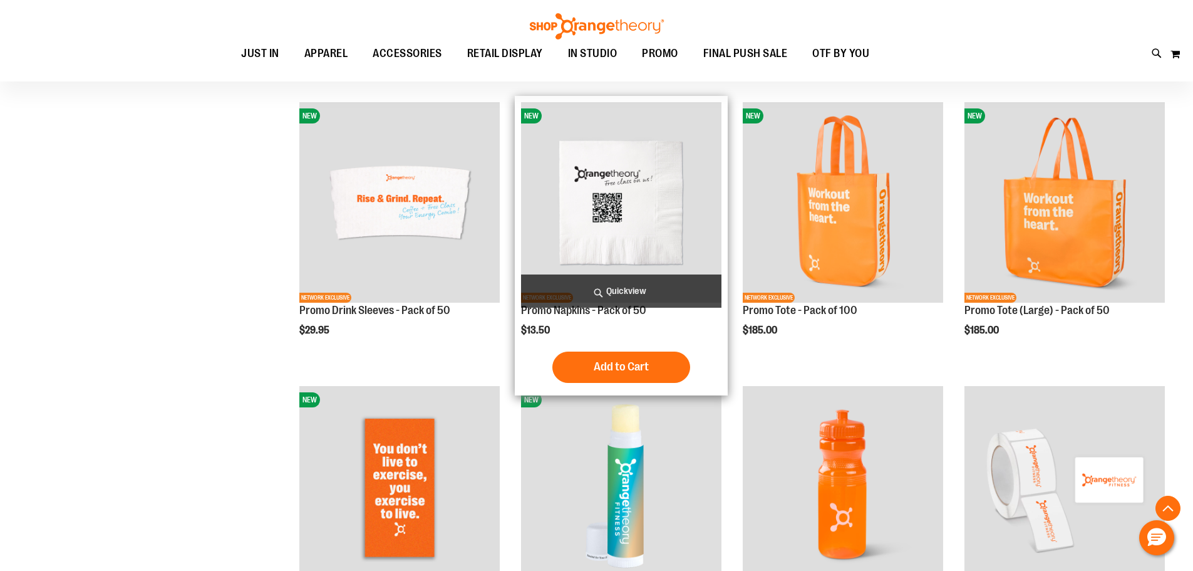
scroll to position [438, 0]
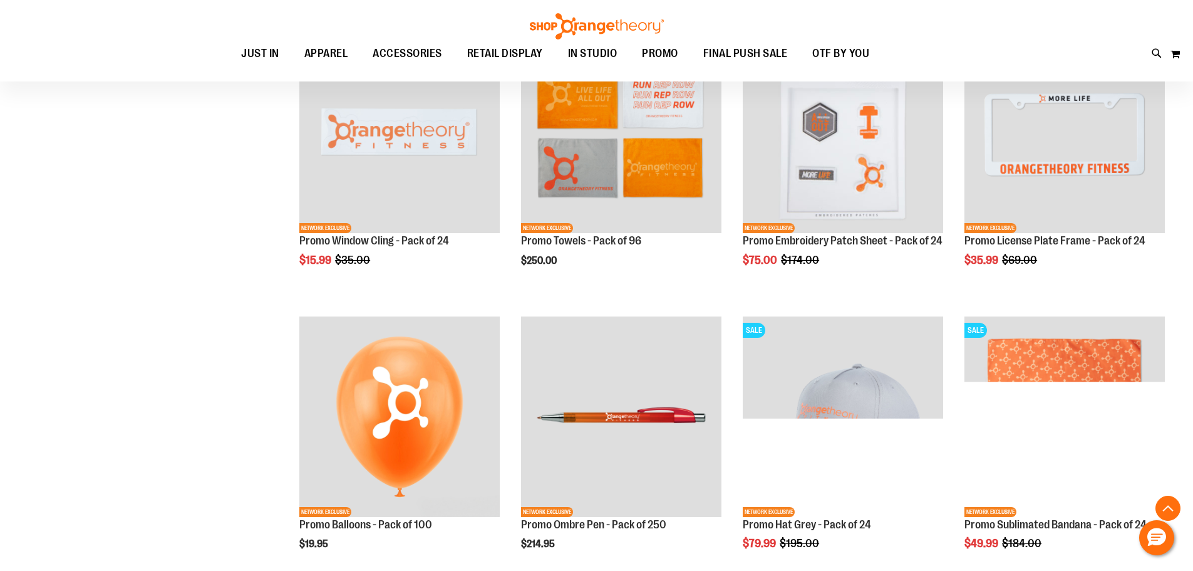
scroll to position [1002, 0]
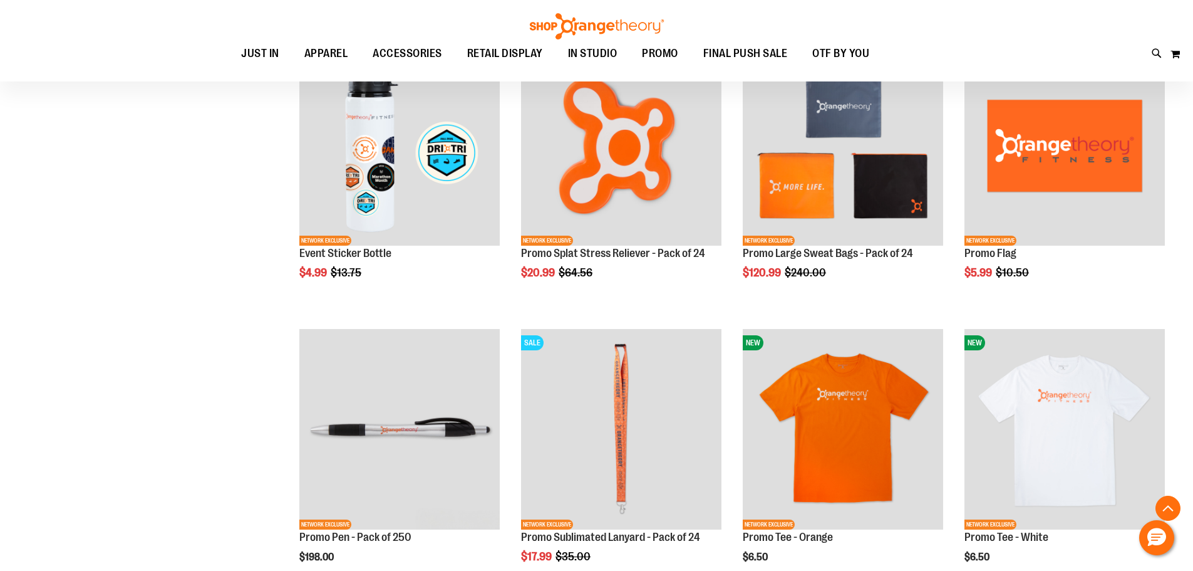
scroll to position [1878, 0]
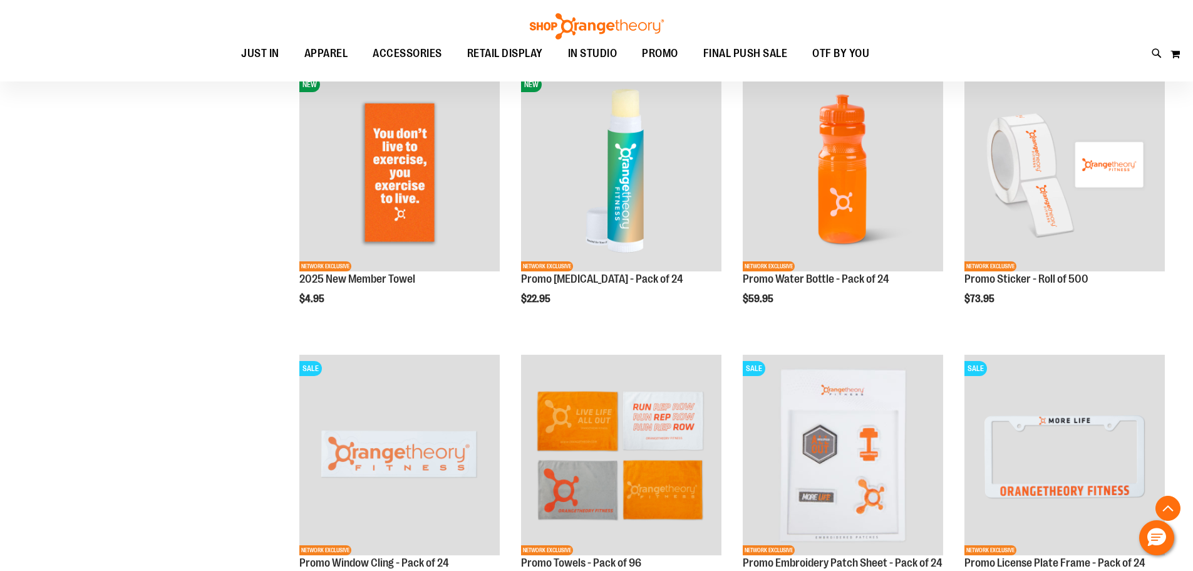
scroll to position [751, 0]
